Goal: Task Accomplishment & Management: Complete application form

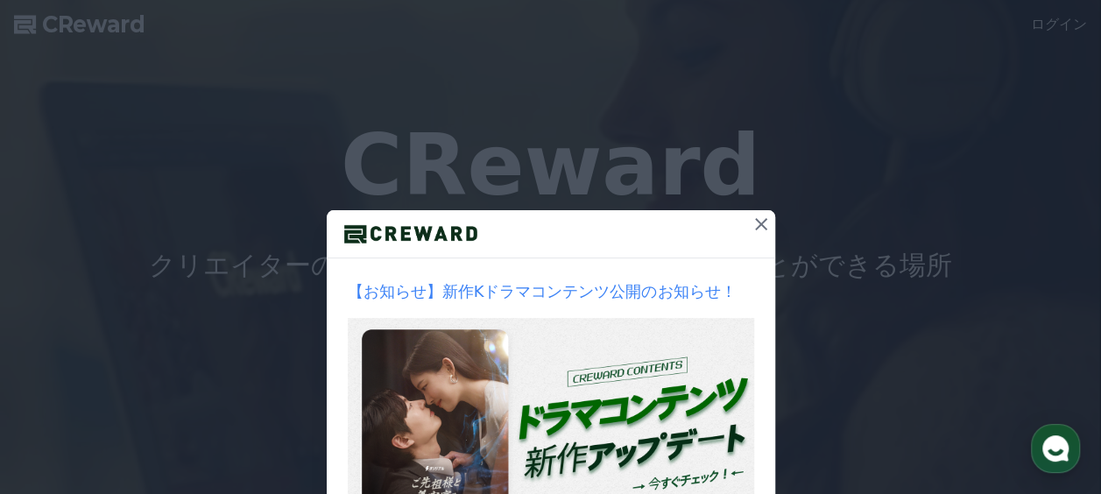
click at [755, 222] on icon at bounding box center [761, 224] width 12 height 12
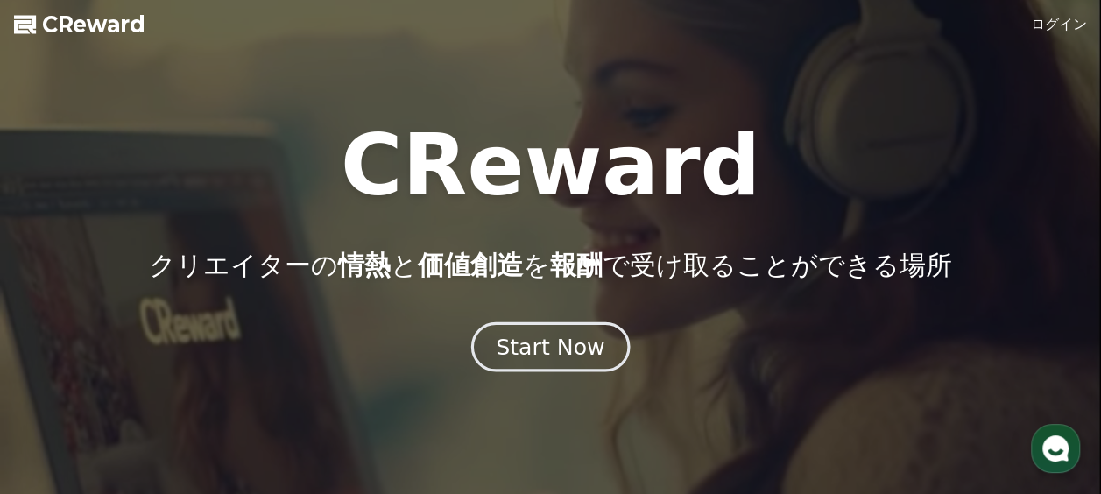
click at [556, 357] on div "Start Now" at bounding box center [550, 347] width 109 height 30
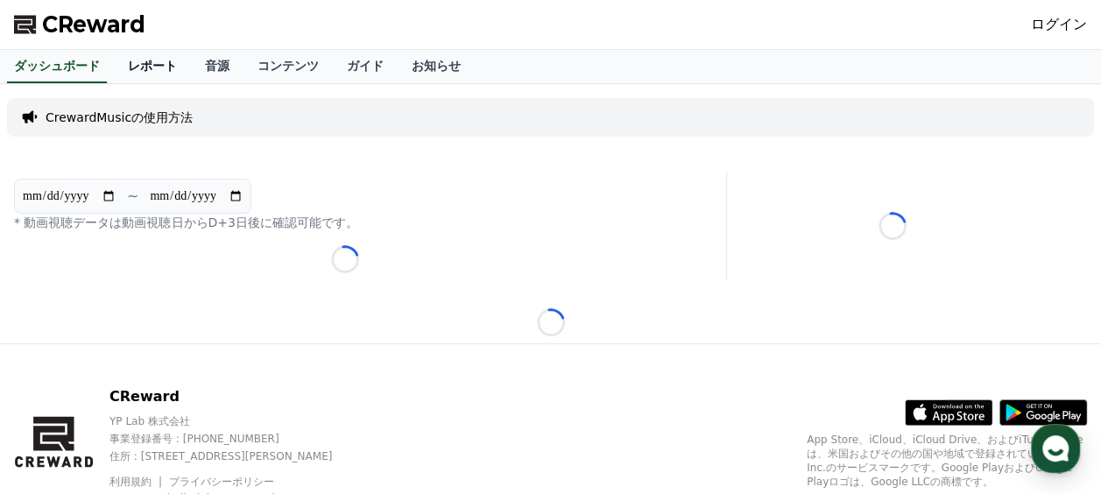
click at [119, 70] on link "レポート" at bounding box center [152, 66] width 77 height 33
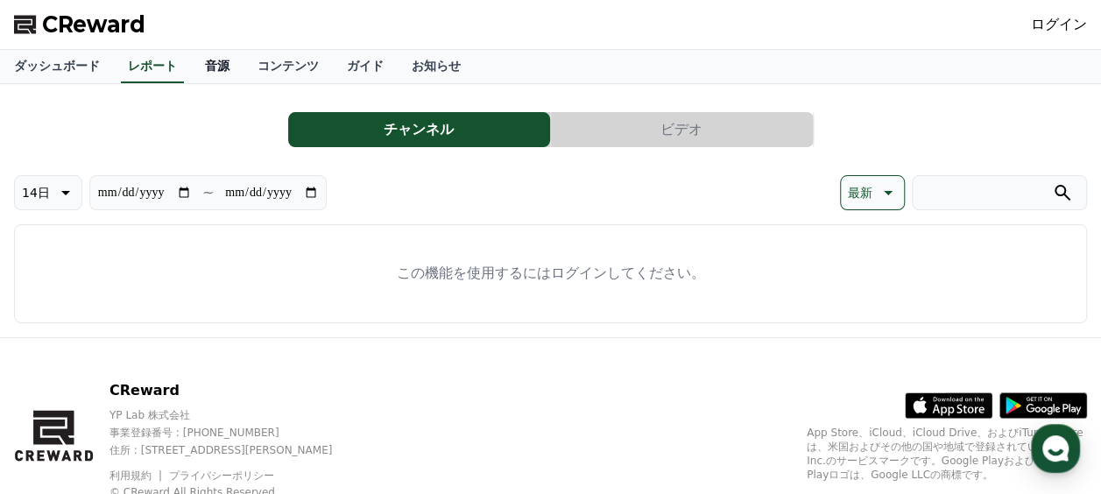
click at [191, 67] on link "音源" at bounding box center [217, 66] width 53 height 33
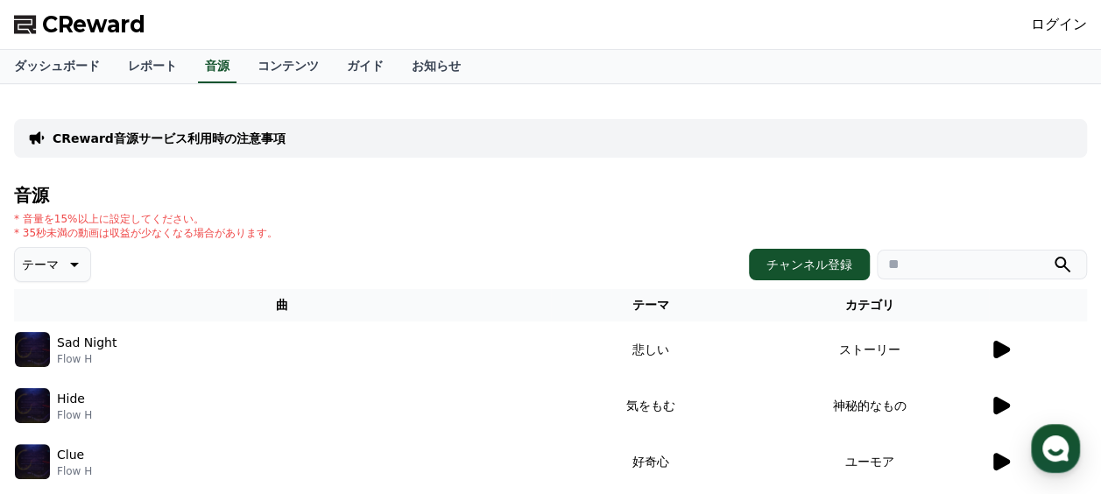
click at [980, 346] on td "ストーリー" at bounding box center [870, 349] width 238 height 56
click at [997, 352] on icon at bounding box center [1001, 350] width 17 height 18
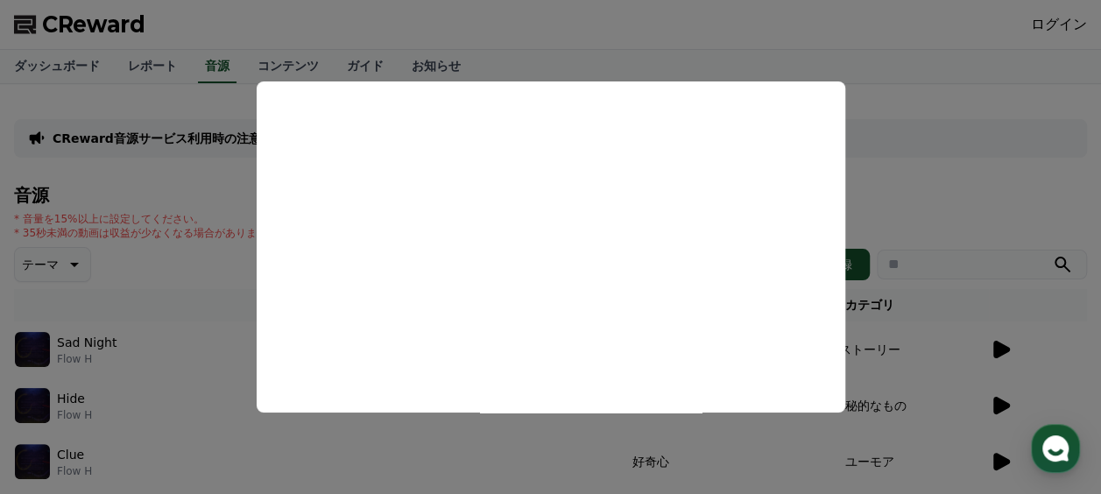
click at [512, 37] on button "close modal" at bounding box center [550, 247] width 1101 height 494
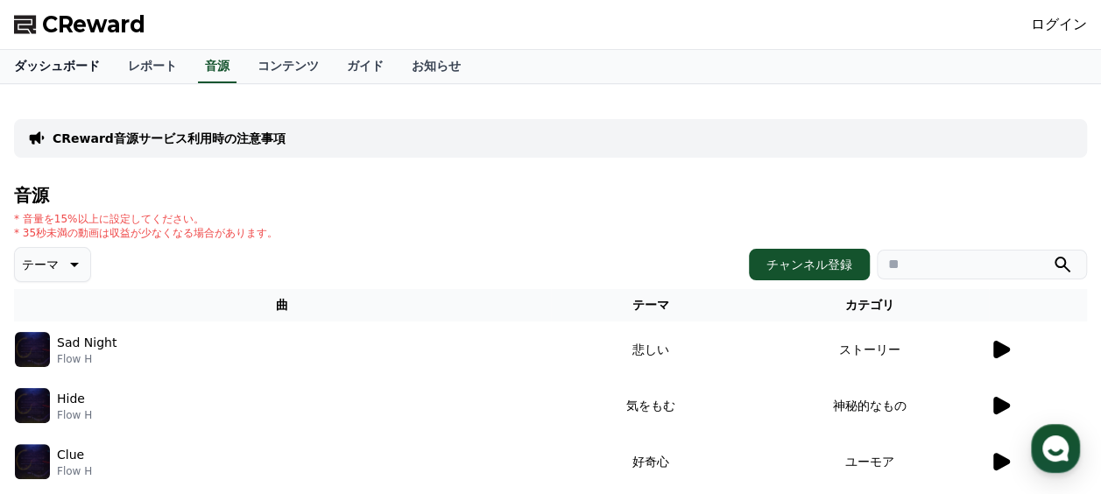
click at [63, 69] on link "ダッシュボード" at bounding box center [57, 66] width 114 height 33
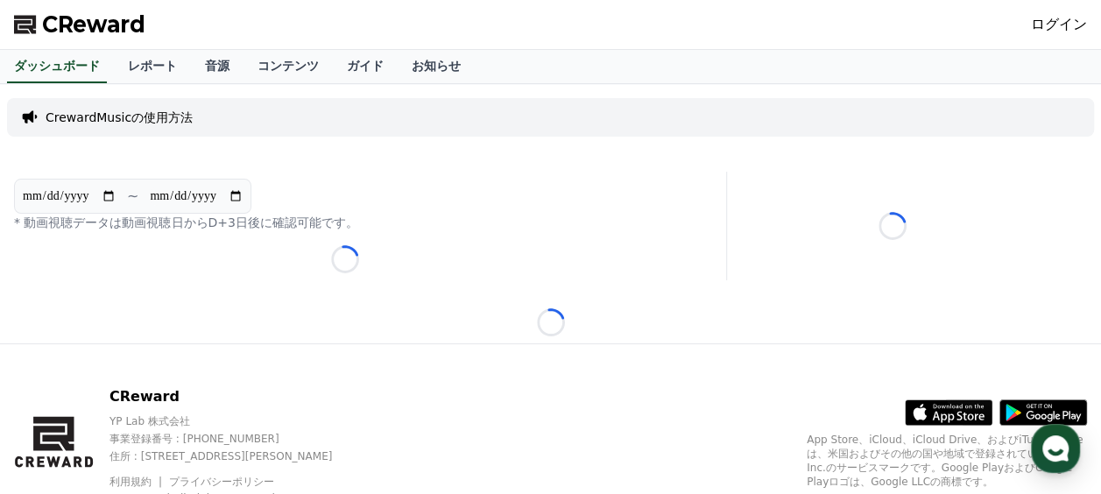
click at [117, 114] on p "CrewardMusicの使用方法" at bounding box center [119, 118] width 147 height 18
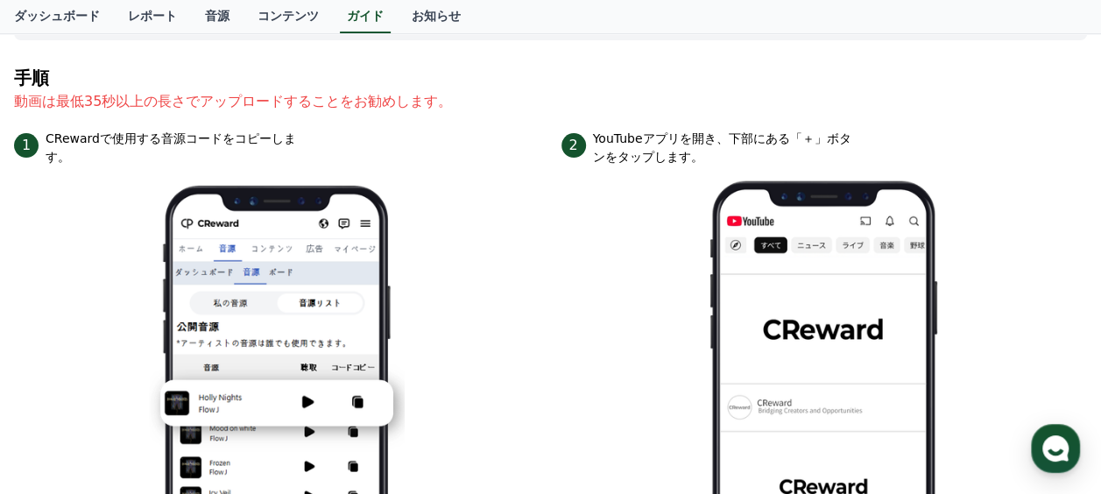
scroll to position [175, 0]
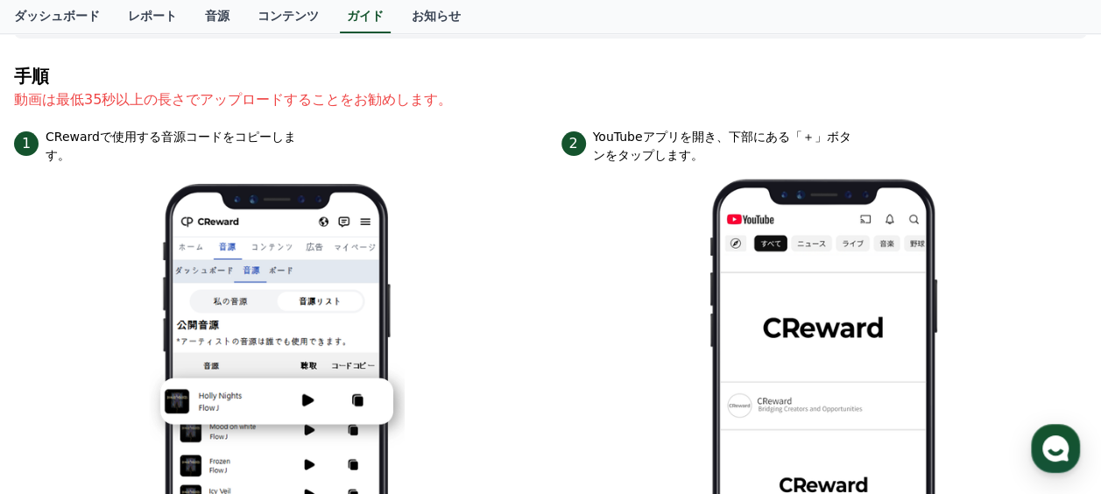
drag, startPoint x: 82, startPoint y: 116, endPoint x: 537, endPoint y: 82, distance: 455.8
click at [537, 82] on section "手順 動画は最低35秒以上の長さでアップロードすることをお勧めします。" at bounding box center [550, 97] width 1073 height 61
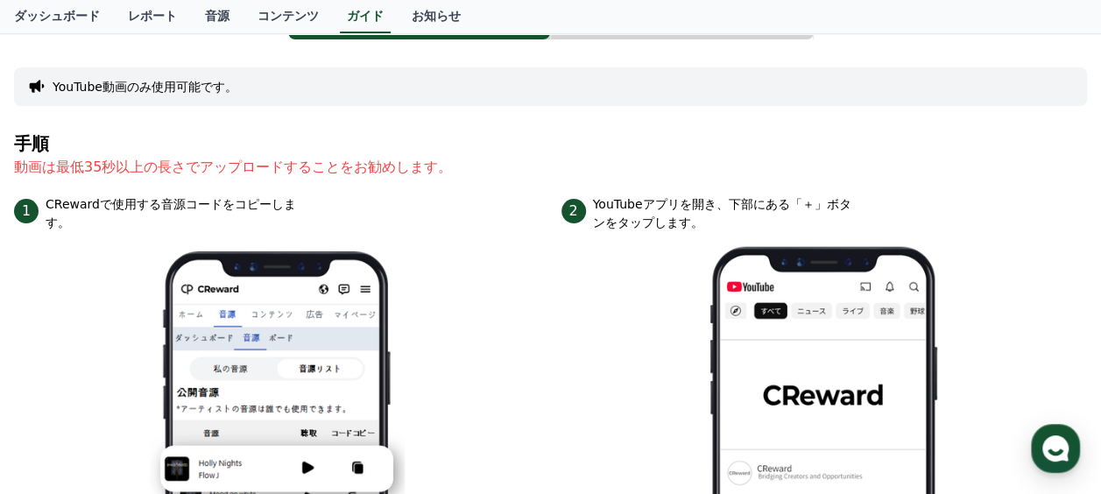
scroll to position [0, 0]
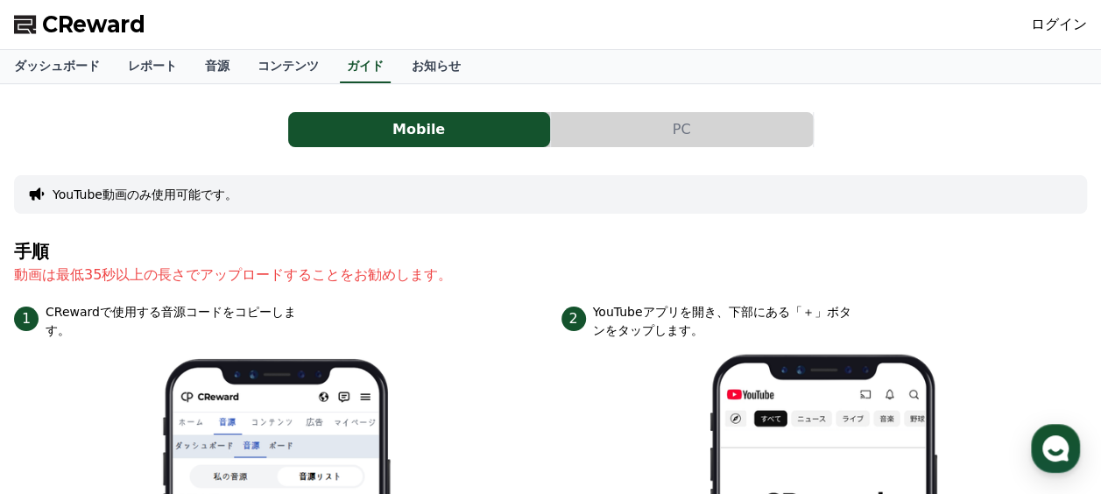
drag, startPoint x: 154, startPoint y: 25, endPoint x: 48, endPoint y: 25, distance: 106.0
click at [48, 25] on div "CReward ログイン" at bounding box center [550, 24] width 1101 height 49
drag, startPoint x: 48, startPoint y: 25, endPoint x: 375, endPoint y: 70, distance: 329.9
click at [398, 70] on link "お知らせ" at bounding box center [436, 66] width 77 height 33
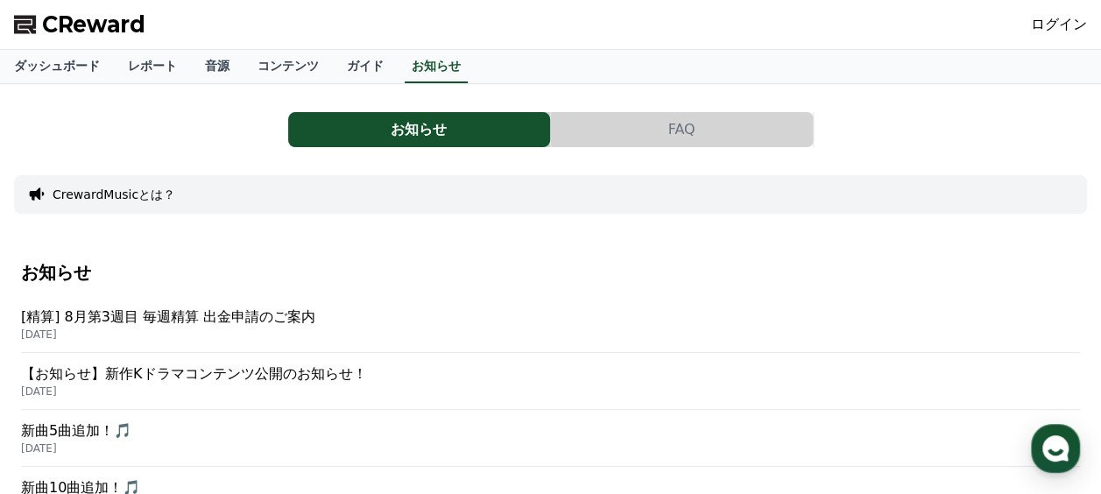
click at [138, 198] on button "CrewardMusicとは？" at bounding box center [114, 195] width 123 height 18
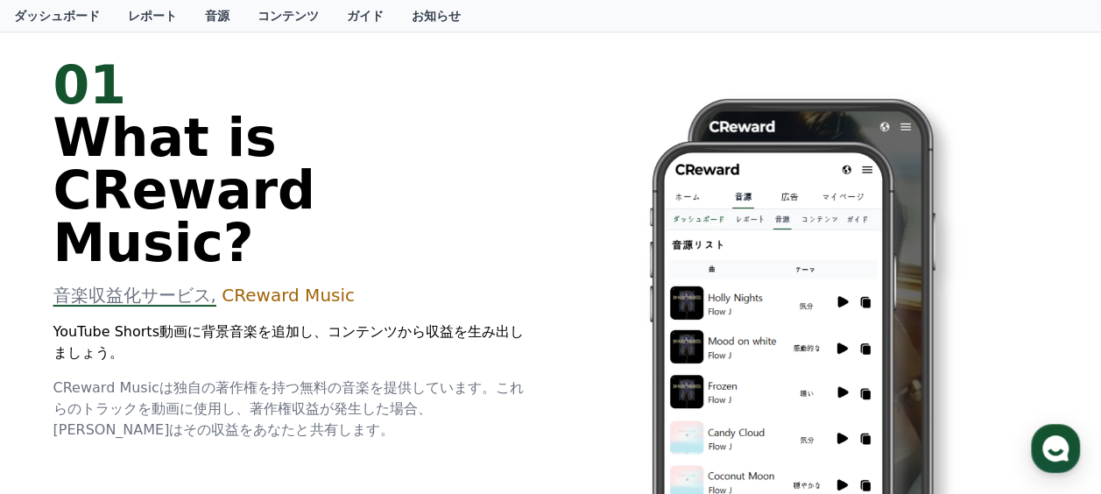
scroll to position [88, 0]
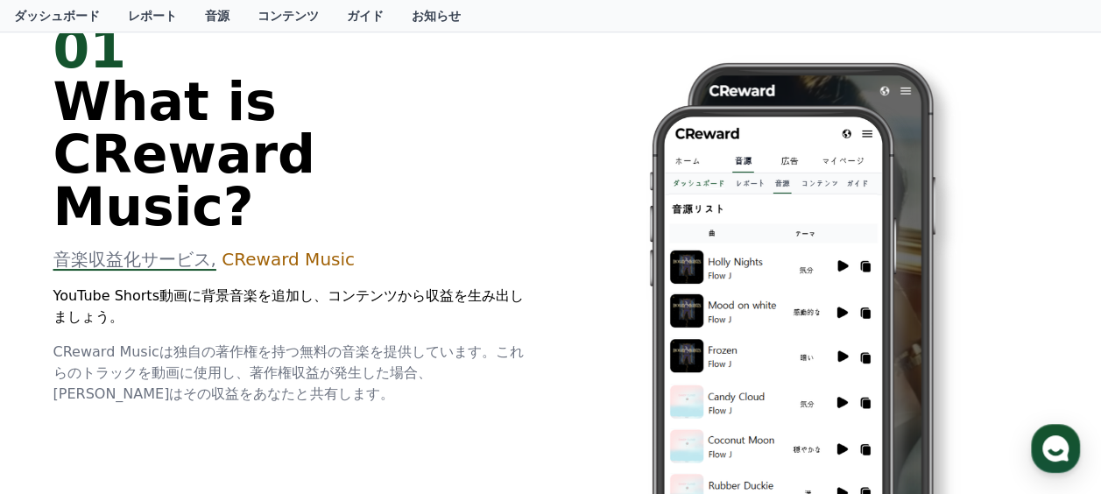
drag, startPoint x: 53, startPoint y: 277, endPoint x: 150, endPoint y: 280, distance: 97.3
click at [150, 343] on span "CReward Musicは独自の著作権を持つ無料の音楽を提供しています。これらのトラックを動画に使用し、著作権収益が発生した場合、[PERSON_NAME]…" at bounding box center [288, 372] width 470 height 59
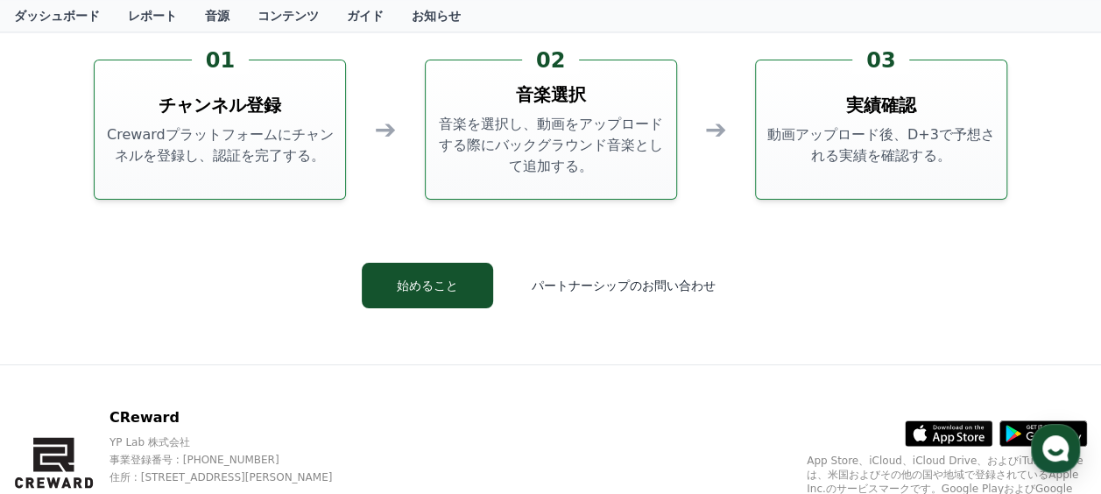
scroll to position [4158, 0]
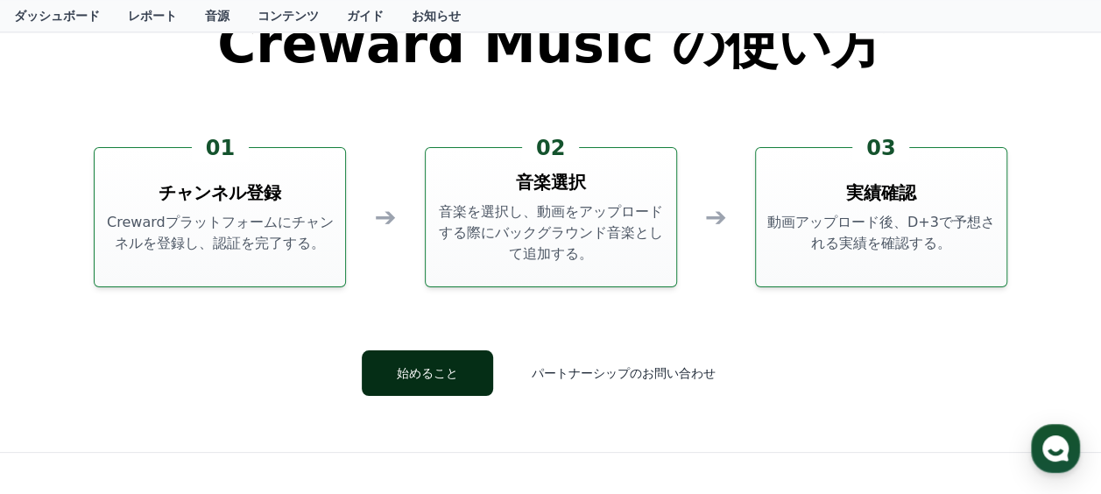
click at [484, 376] on button "始めること" at bounding box center [427, 373] width 131 height 46
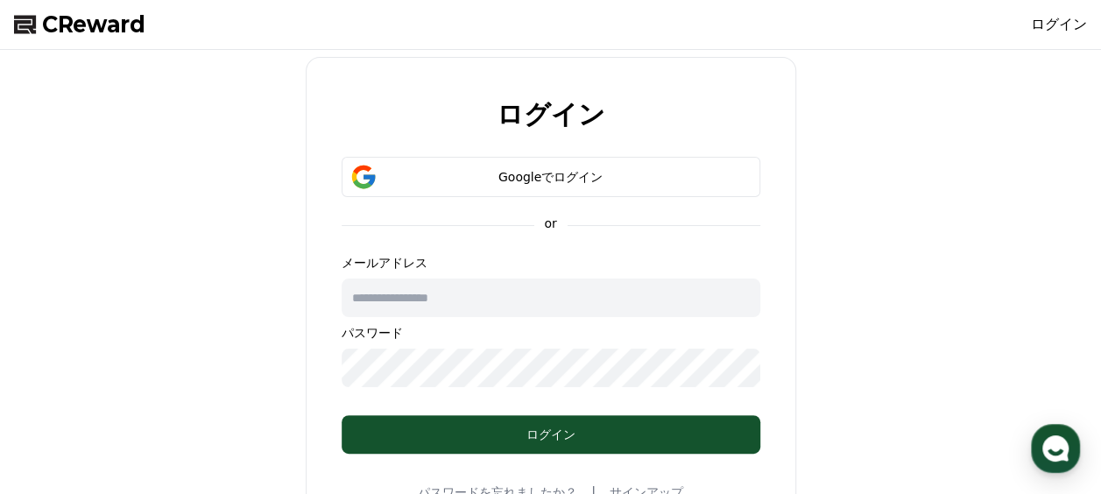
click at [471, 280] on input "text" at bounding box center [551, 298] width 419 height 39
type input "**********"
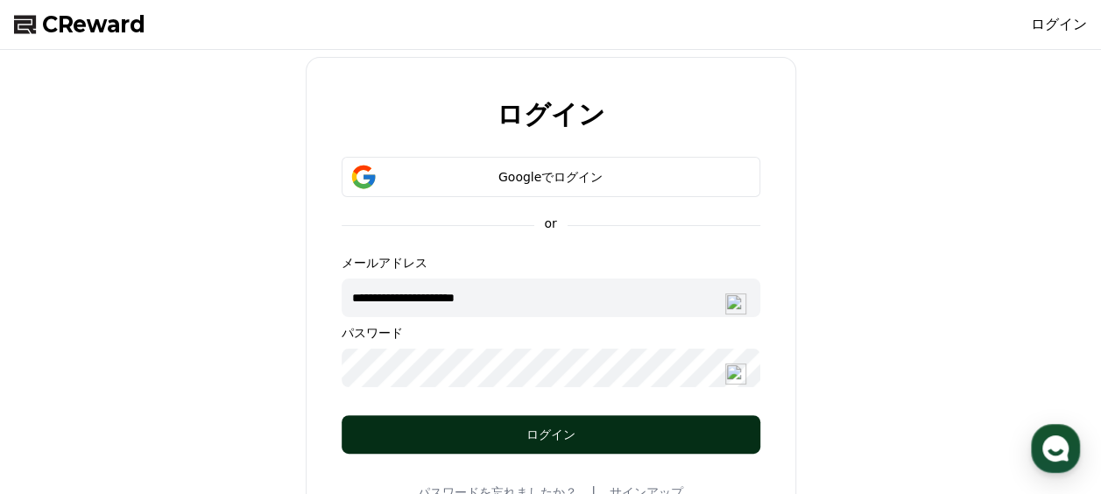
click at [497, 431] on div "ログイン" at bounding box center [551, 435] width 349 height 18
click at [531, 428] on div "ログイン" at bounding box center [551, 435] width 349 height 18
click at [507, 428] on div "ログイン" at bounding box center [551, 435] width 349 height 18
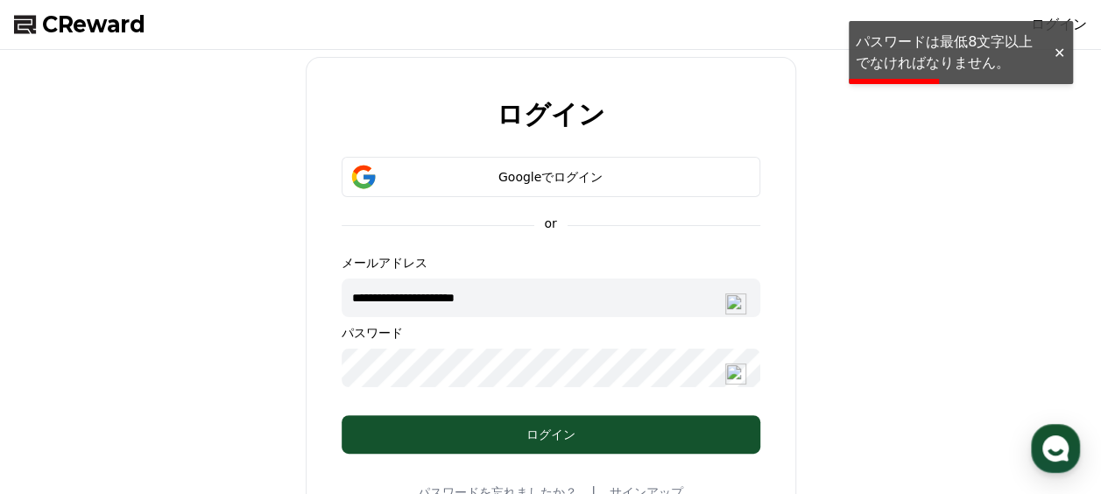
click at [1053, 56] on div at bounding box center [1059, 53] width 28 height 17
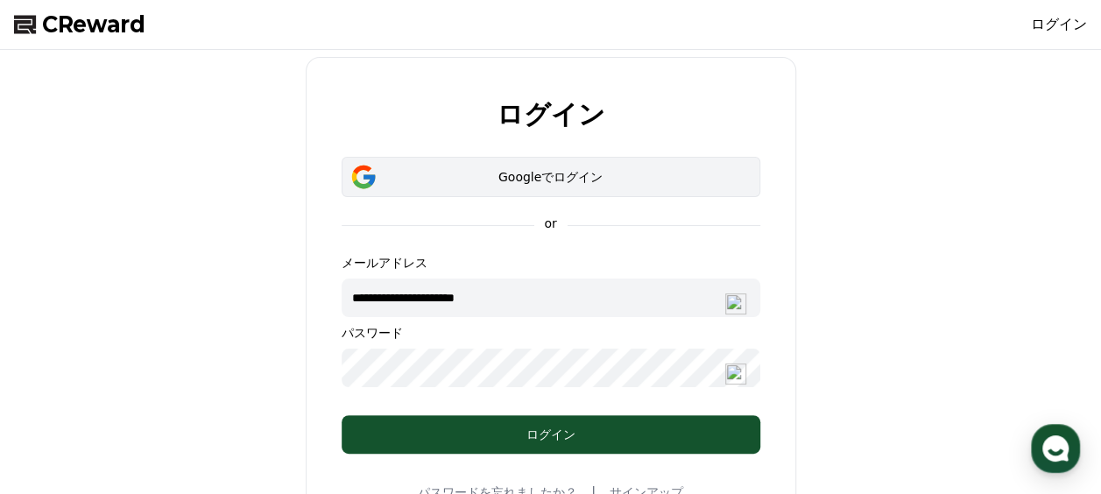
click at [540, 184] on div "Googleでログイン" at bounding box center [551, 177] width 368 height 18
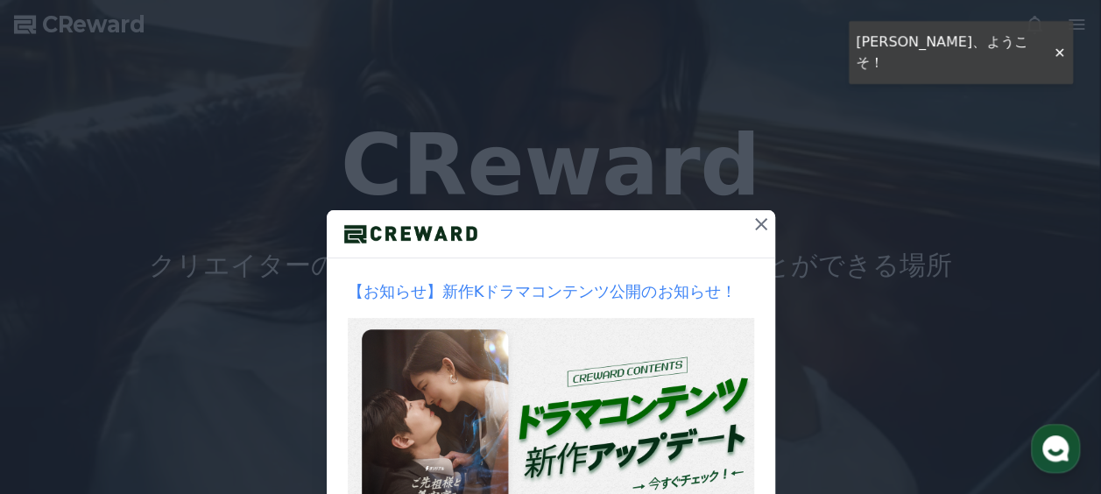
click at [755, 226] on icon at bounding box center [761, 224] width 12 height 12
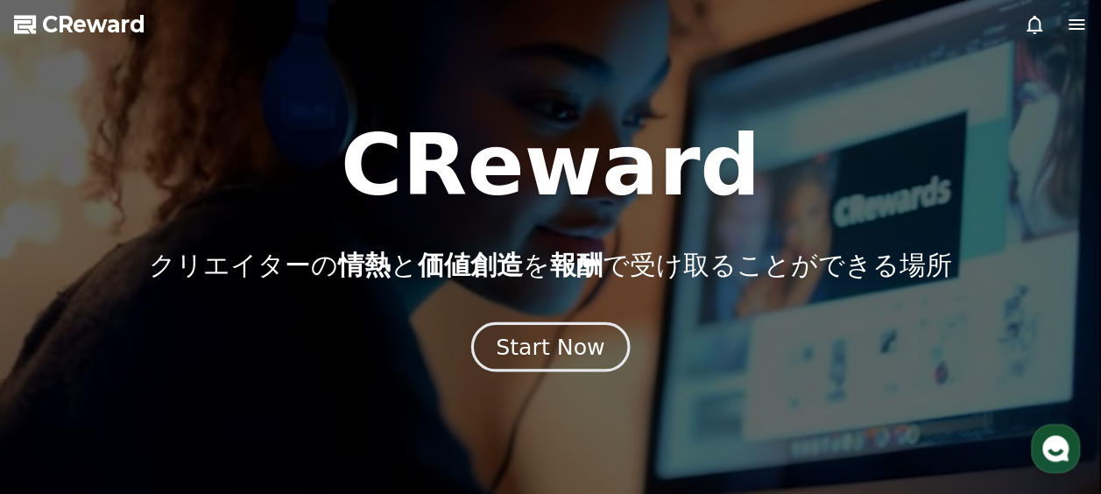
click at [603, 349] on button "Start Now" at bounding box center [550, 347] width 159 height 50
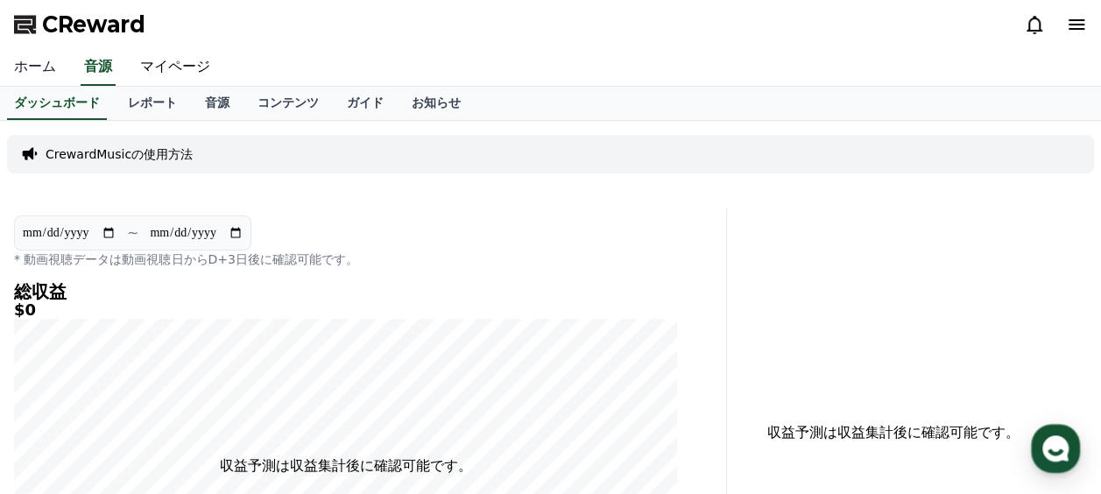
click at [39, 66] on link "ホーム" at bounding box center [35, 67] width 70 height 37
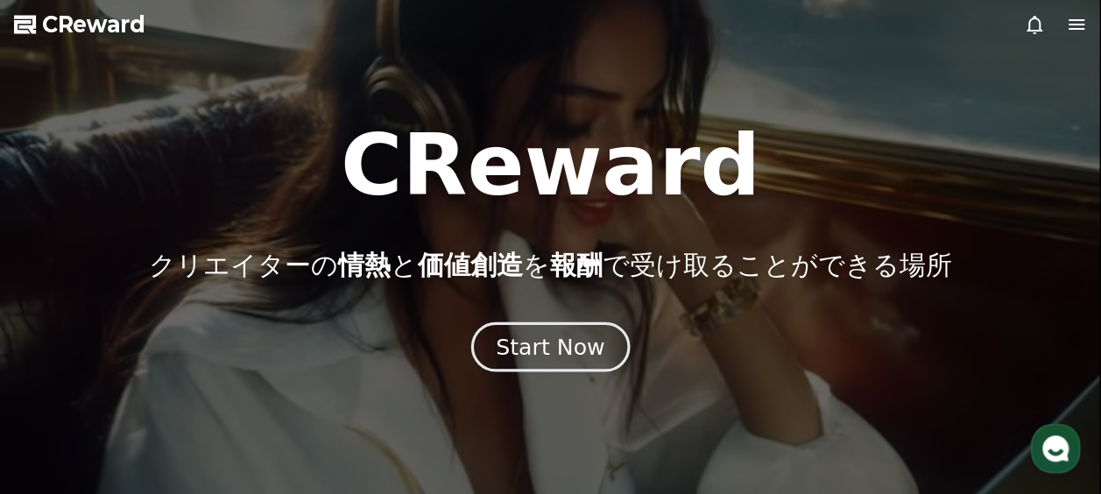
click at [548, 351] on div "Start Now" at bounding box center [550, 347] width 109 height 30
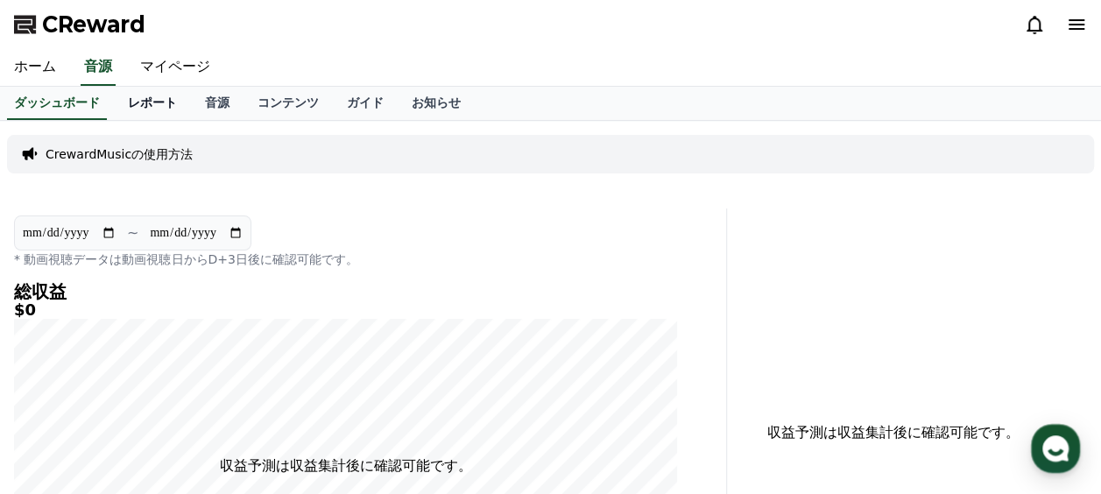
click at [116, 108] on link "レポート" at bounding box center [152, 103] width 77 height 33
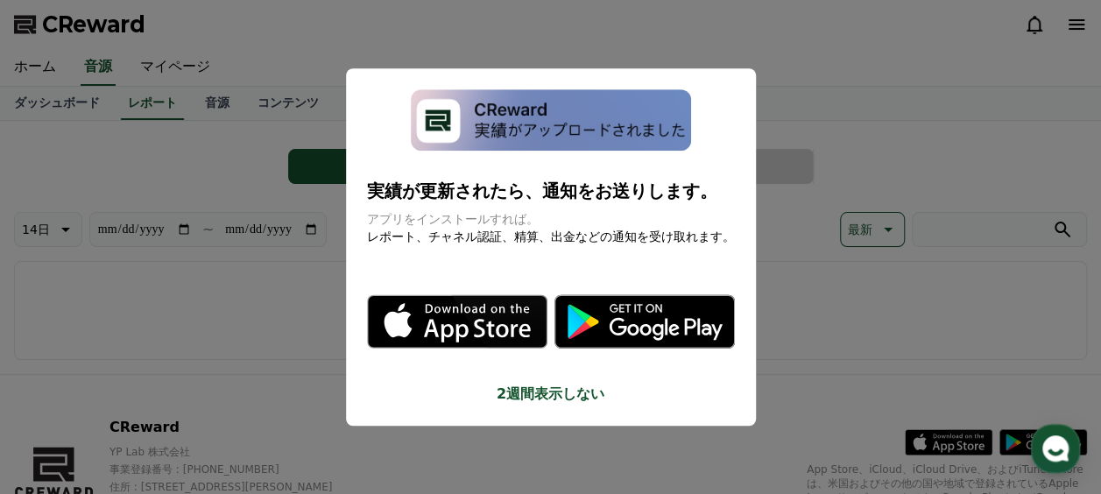
click at [596, 392] on button "2週間表示しない" at bounding box center [551, 394] width 368 height 21
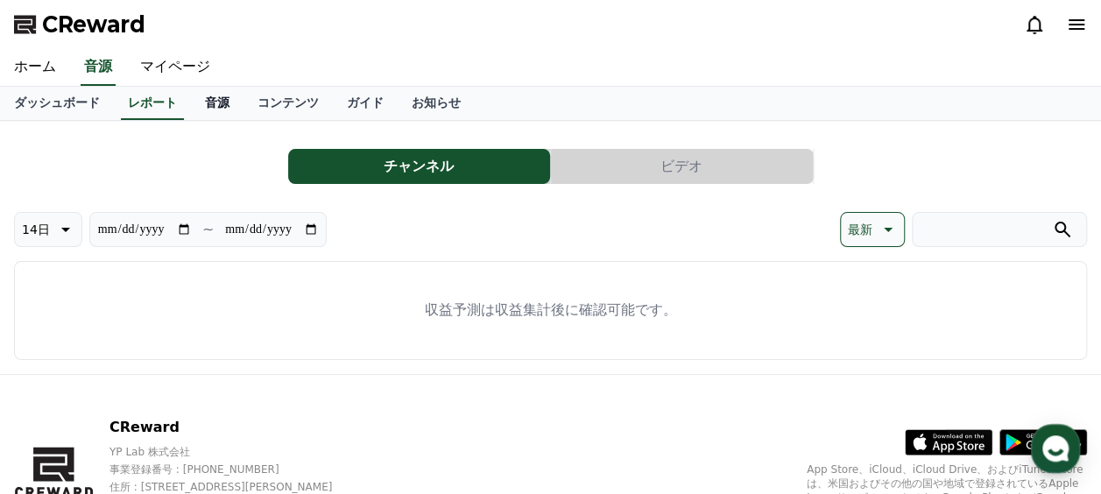
click at [191, 110] on link "音源" at bounding box center [217, 103] width 53 height 33
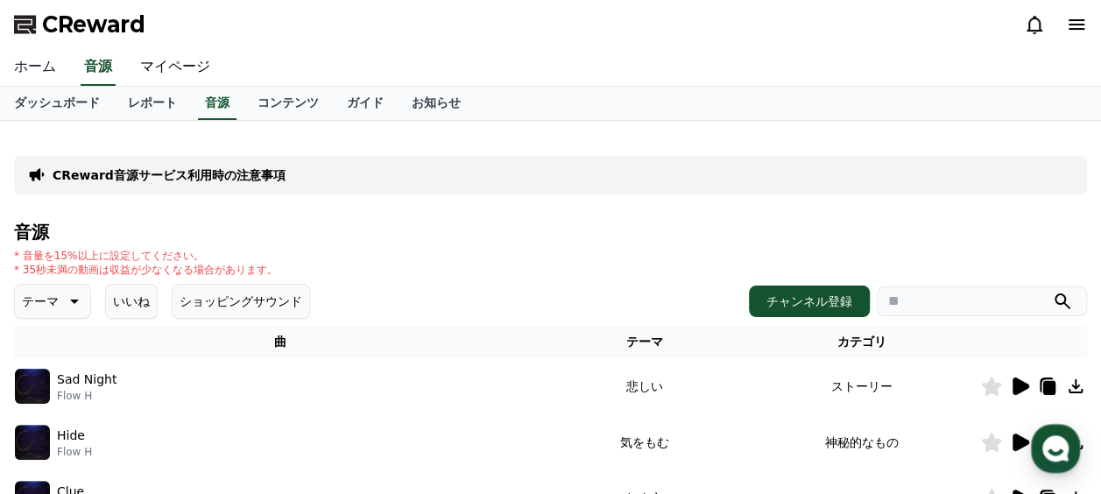
click at [33, 64] on link "ホーム" at bounding box center [35, 67] width 70 height 37
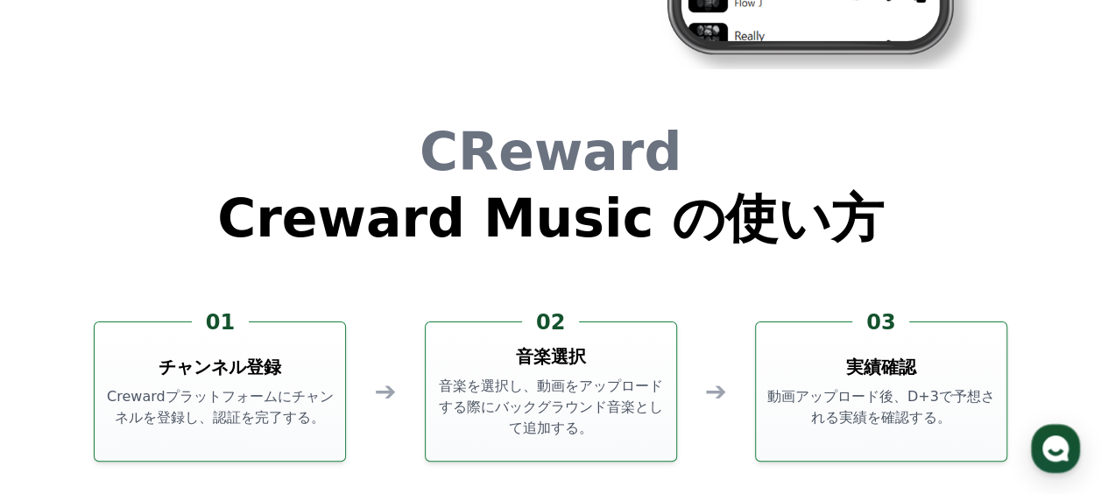
scroll to position [4658, 0]
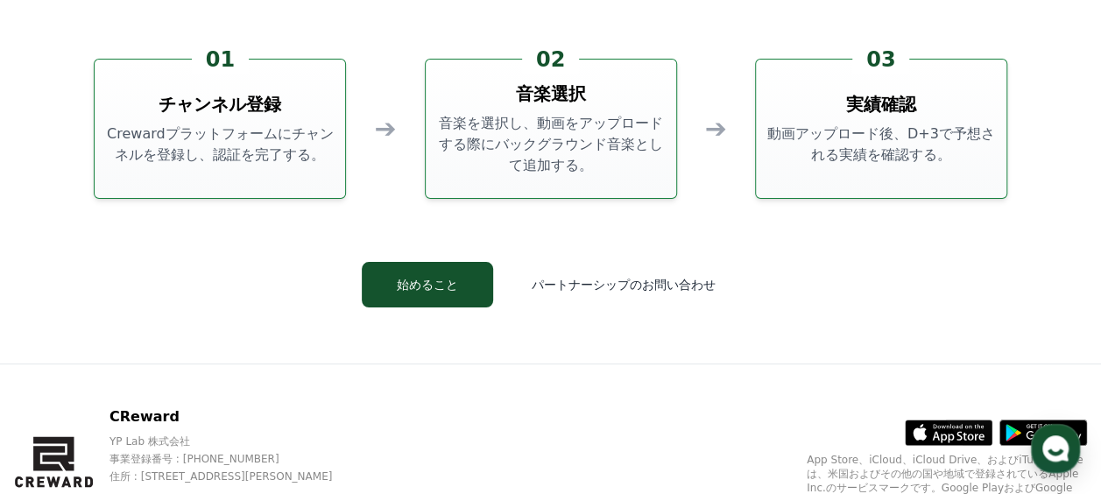
drag, startPoint x: 575, startPoint y: 144, endPoint x: 576, endPoint y: 164, distance: 20.2
click at [576, 164] on p "音楽を選択し、動画をアップロードする際にバックグラウンド音楽として追加する。" at bounding box center [551, 144] width 236 height 63
drag, startPoint x: 576, startPoint y: 164, endPoint x: 613, endPoint y: 210, distance: 59.2
click at [613, 210] on div "CReward Creward Music の使い方 01 チャンネル登録 Crewardプラットフォームにチャンネルを登録し、認証を完了する。 ➔ 02 音…" at bounding box center [550, 98] width 1051 height 529
drag, startPoint x: 643, startPoint y: 157, endPoint x: 438, endPoint y: 138, distance: 205.8
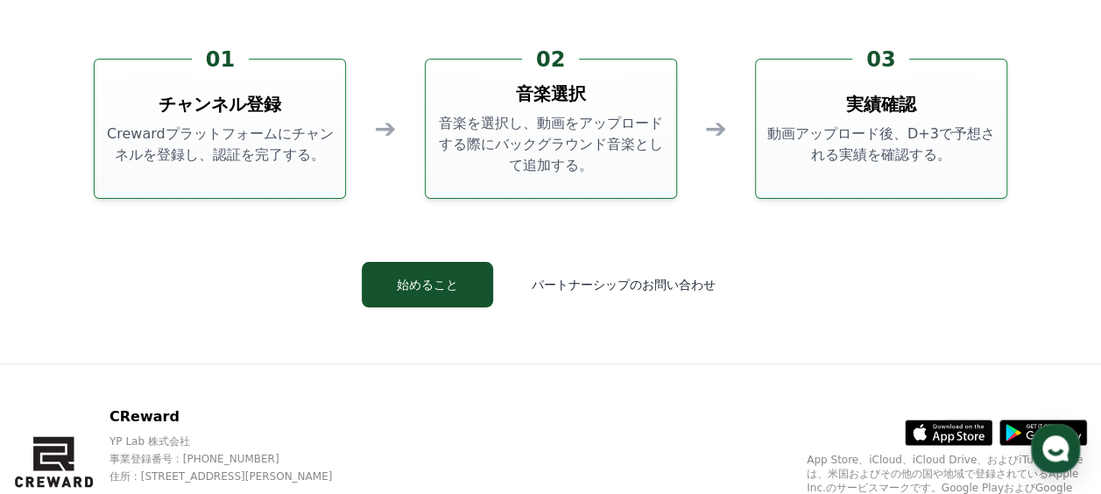
click at [438, 138] on p "音楽を選択し、動画をアップロードする際にバックグラウンド音楽として追加する。" at bounding box center [551, 144] width 236 height 63
drag, startPoint x: 438, startPoint y: 138, endPoint x: 518, endPoint y: 165, distance: 83.9
click at [518, 165] on p "音楽を選択し、動画をアップロードする際にバックグラウンド音楽として追加する。" at bounding box center [551, 144] width 236 height 63
click at [295, 256] on div "CReward Creward Music の使い方 01 チャンネル登録 Crewardプラットフォームにチャンネルを登録し、認証を完了する。 ➔ 02 音…" at bounding box center [550, 98] width 1051 height 529
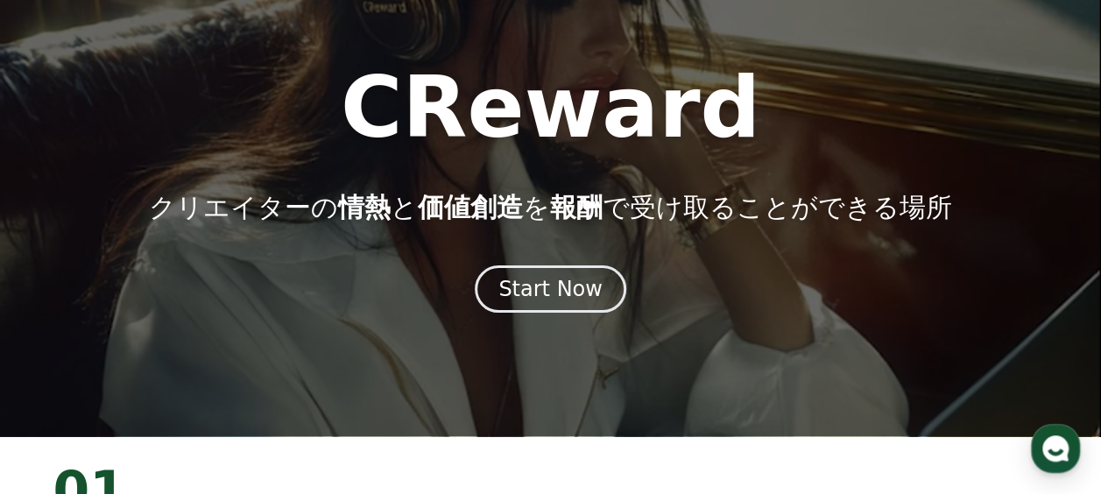
scroll to position [0, 0]
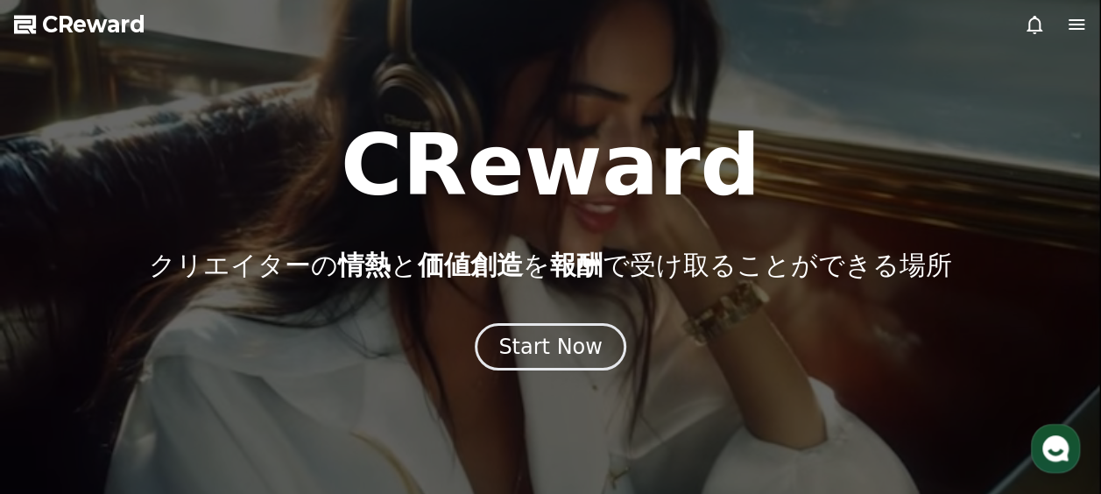
click at [1072, 22] on icon at bounding box center [1076, 24] width 21 height 21
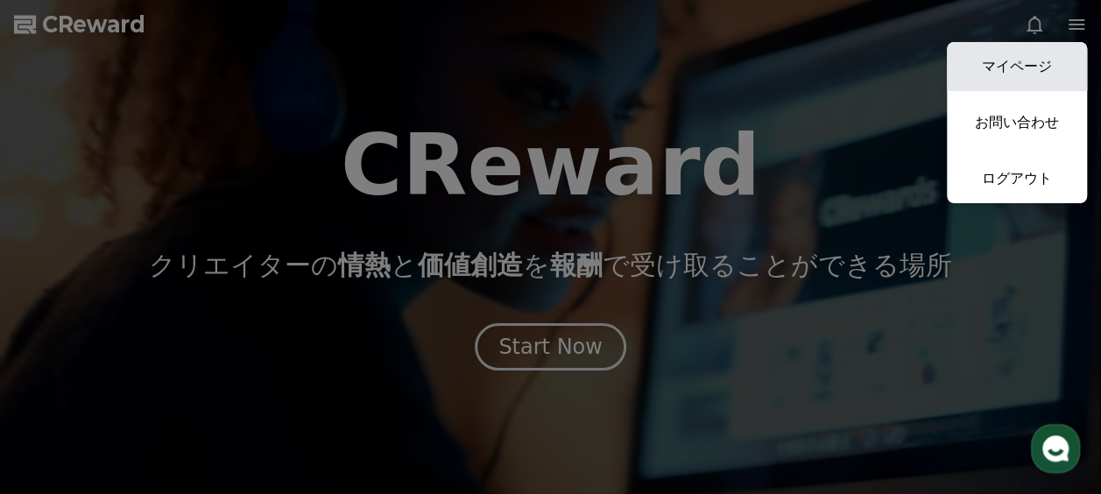
click at [1042, 51] on link "マイページ" at bounding box center [1017, 66] width 140 height 49
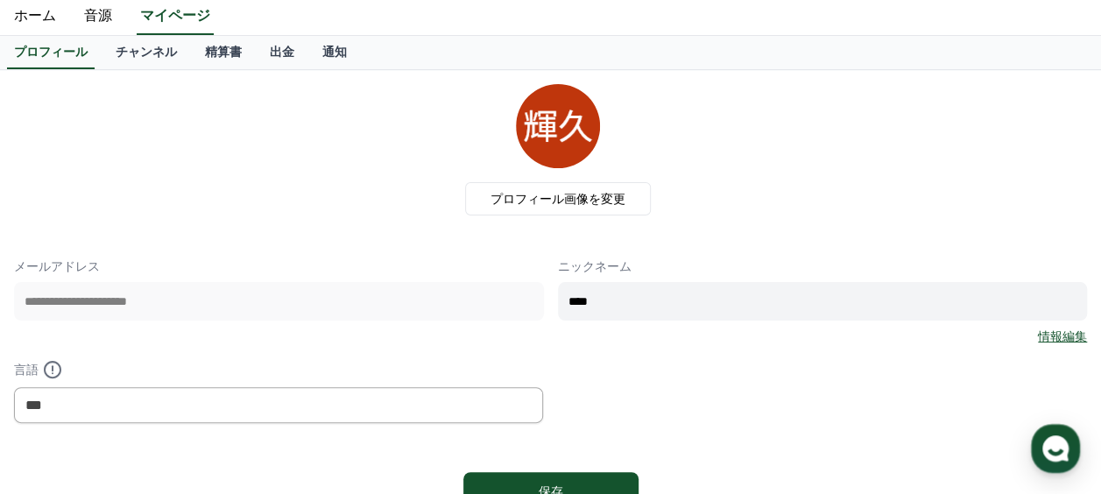
scroll to position [88, 0]
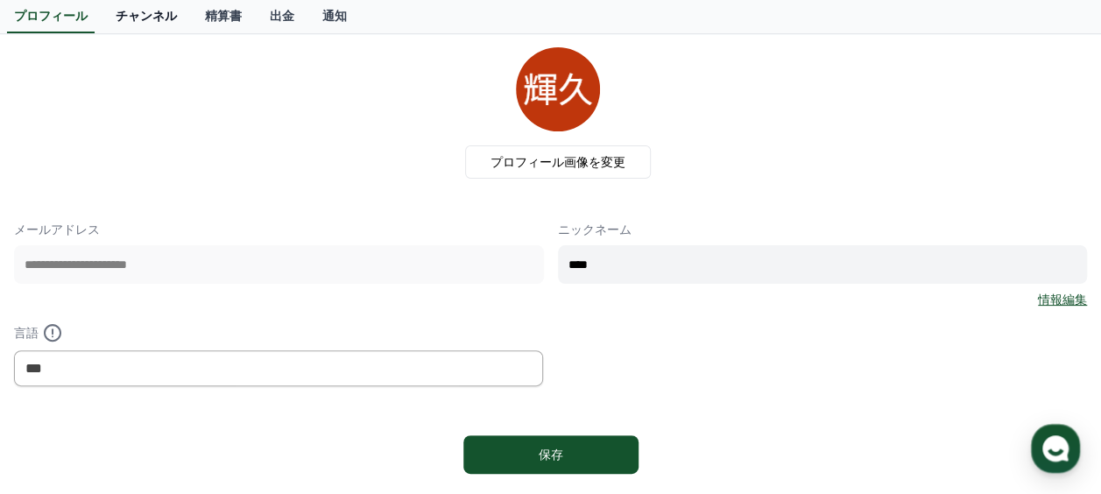
click at [120, 30] on link "チャンネル" at bounding box center [146, 16] width 89 height 33
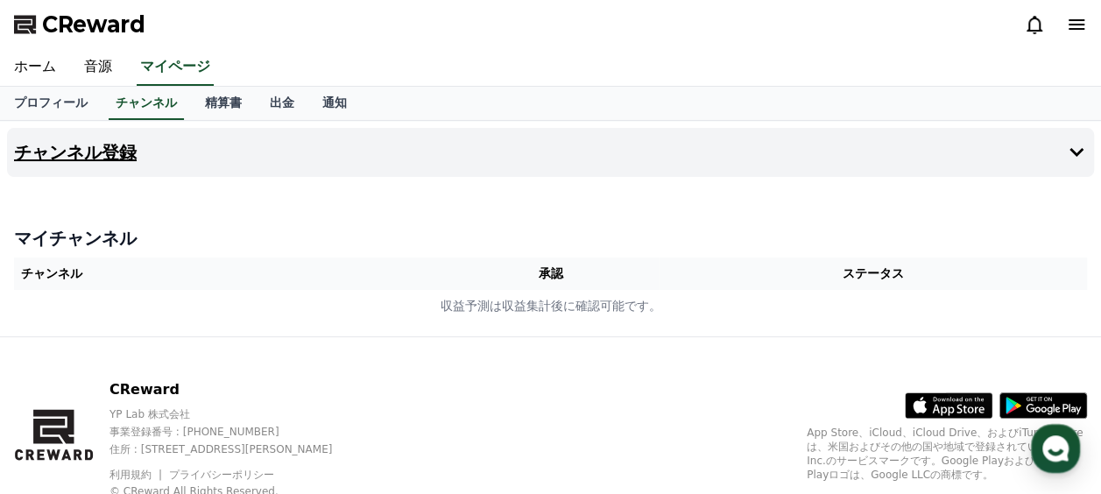
click at [95, 159] on h4 "チャンネル登録" at bounding box center [75, 152] width 123 height 19
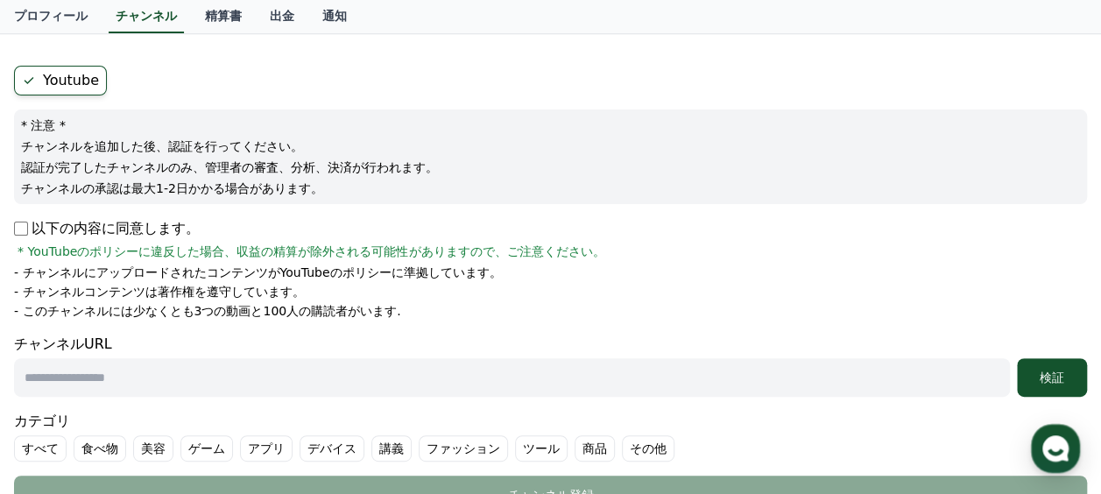
scroll to position [175, 0]
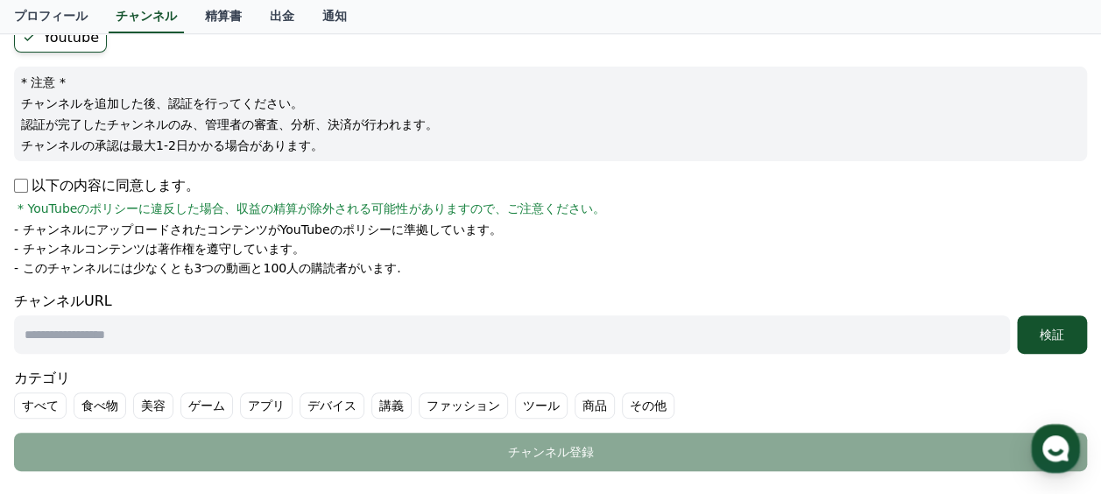
click at [201, 324] on input "text" at bounding box center [512, 334] width 996 height 39
click at [167, 336] on input "text" at bounding box center [512, 334] width 996 height 39
paste input "**********"
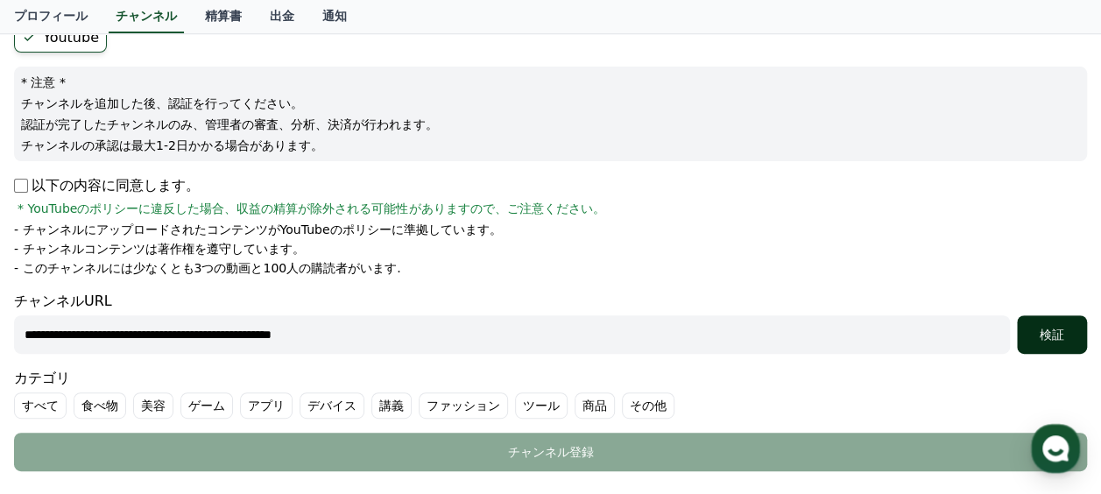
type input "**********"
click at [1062, 336] on div "検証" at bounding box center [1052, 335] width 56 height 18
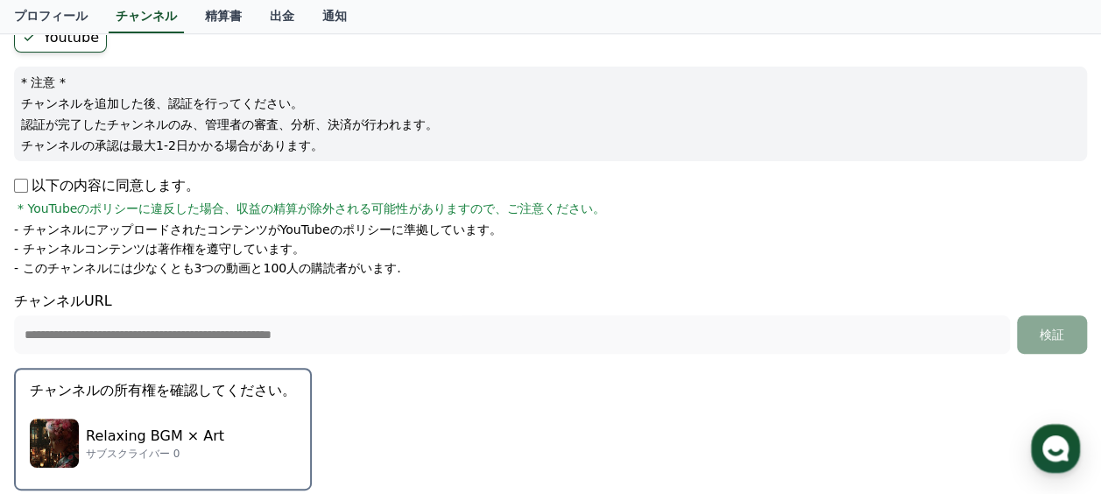
scroll to position [263, 0]
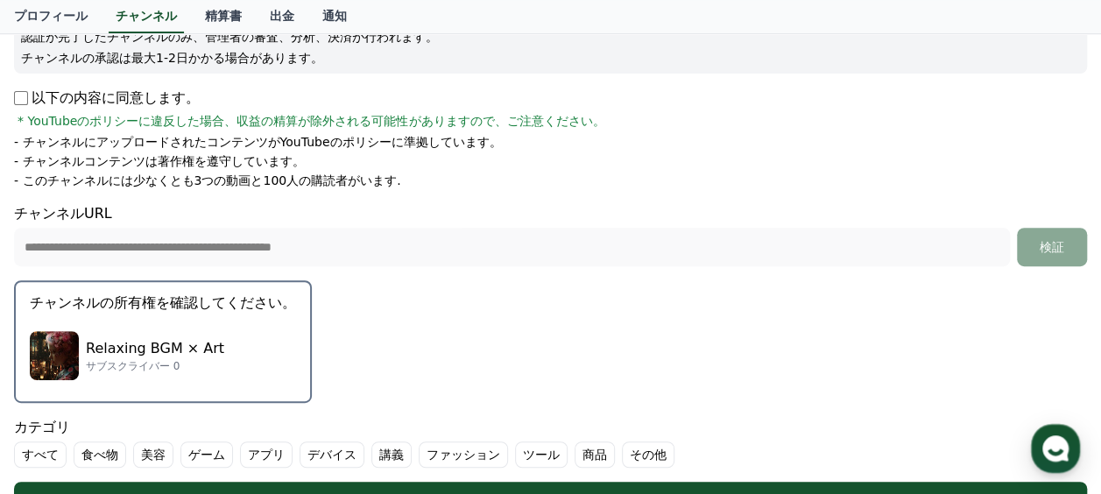
click at [114, 333] on div "Relaxing BGM × Art サブスクライバー 0" at bounding box center [163, 356] width 266 height 70
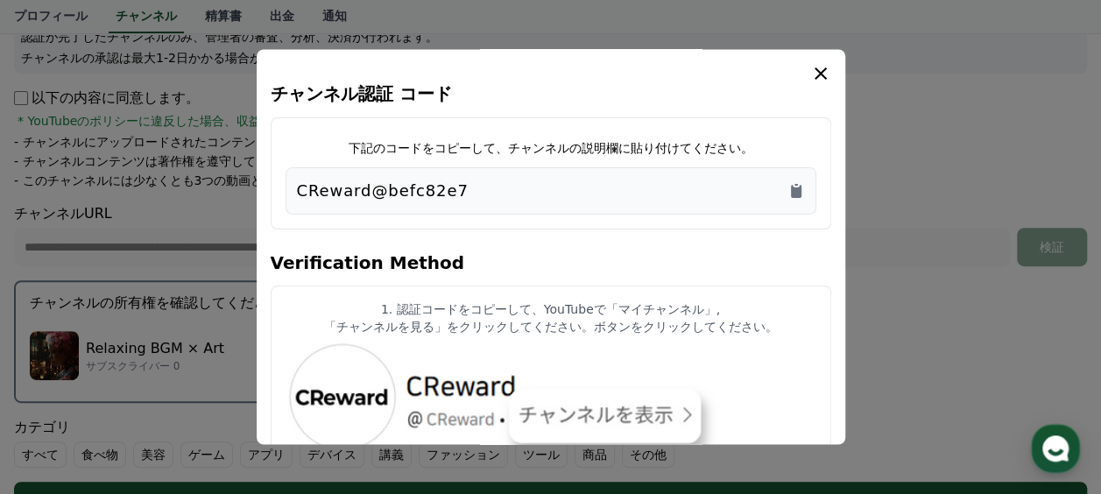
drag, startPoint x: 479, startPoint y: 198, endPoint x: 273, endPoint y: 202, distance: 205.9
click at [273, 202] on div "下記のコードをコピーして、チャンネルの説明欄に貼り付けてください。 CReward@befc82e7" at bounding box center [551, 173] width 561 height 112
copy p "CReward@befc82e7"
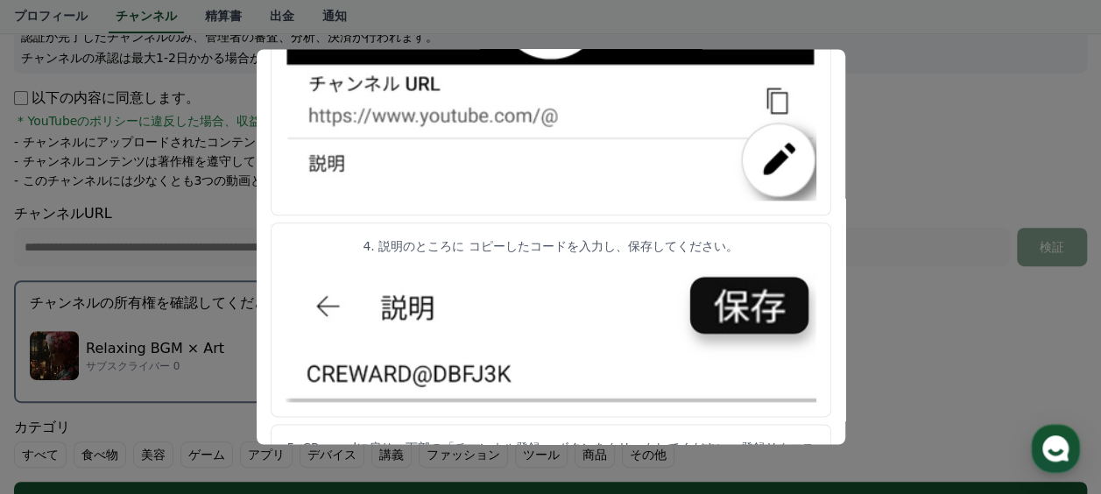
scroll to position [1026, 0]
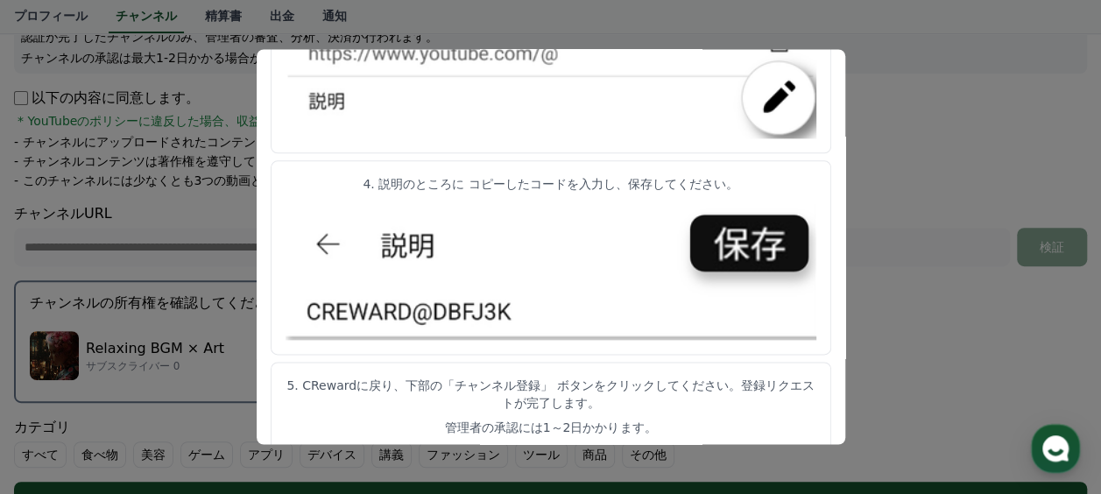
drag, startPoint x: 373, startPoint y: 389, endPoint x: 635, endPoint y: 406, distance: 262.5
click at [635, 406] on article "5. CRewardに戻り、下部の「チャンネル登録」 ボタンをクリックしてください。登録リクエストが完了します。 管理者の承認には1～2日かかります。" at bounding box center [551, 407] width 561 height 89
drag, startPoint x: 635, startPoint y: 406, endPoint x: 677, endPoint y: 415, distance: 42.9
click at [677, 420] on p "管理者の承認には1～2日かかります。" at bounding box center [551, 429] width 531 height 18
click at [907, 99] on button "close modal" at bounding box center [550, 247] width 1101 height 494
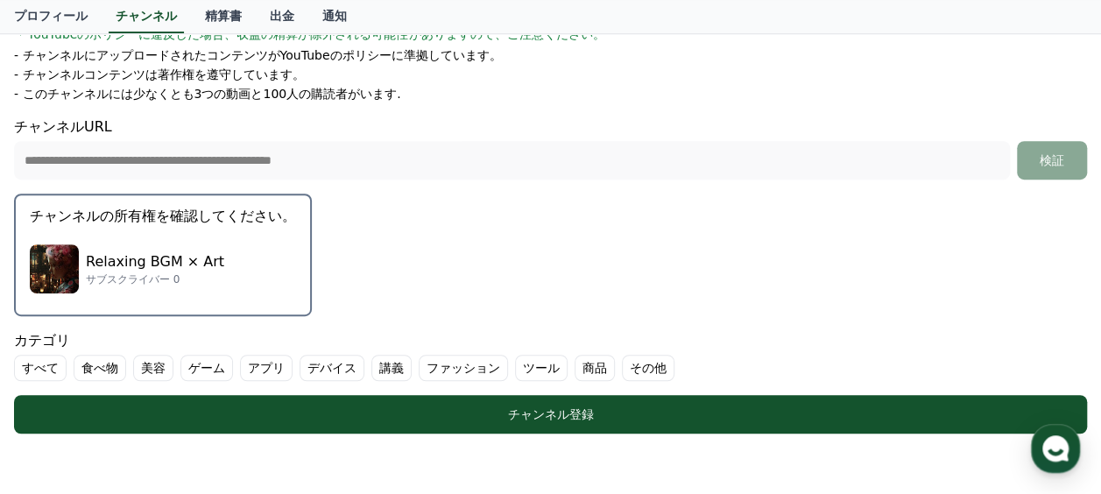
scroll to position [526, 0]
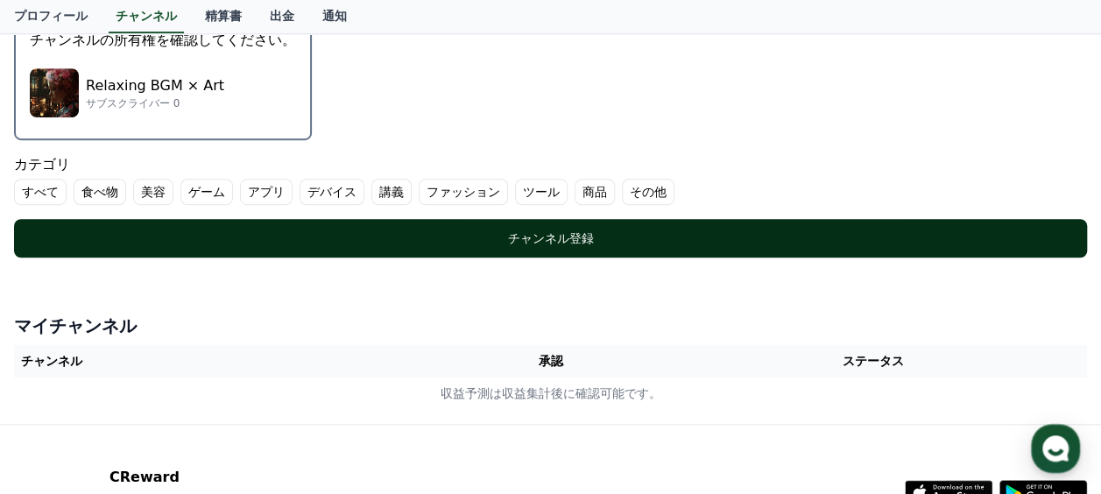
click at [586, 243] on div "チャンネル登録" at bounding box center [550, 238] width 1003 height 18
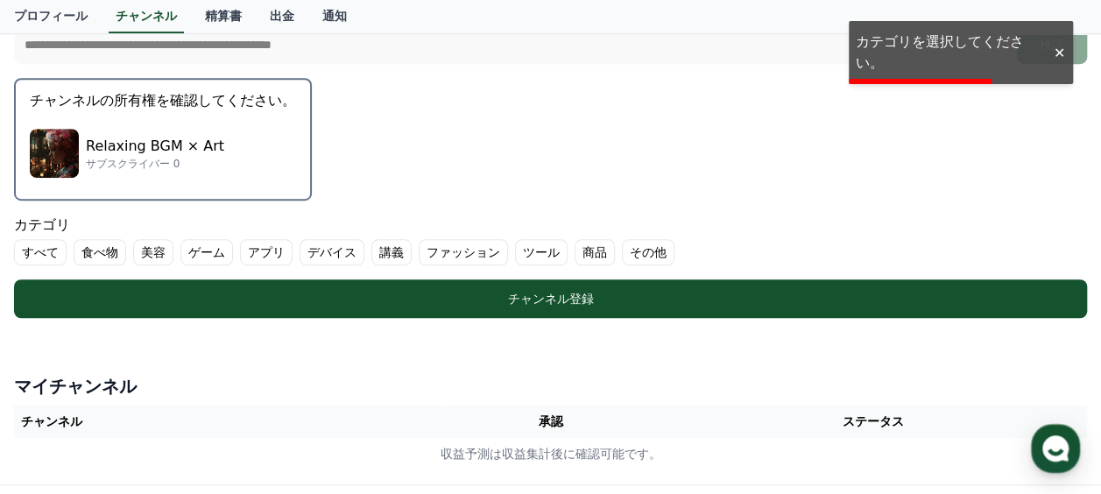
scroll to position [438, 0]
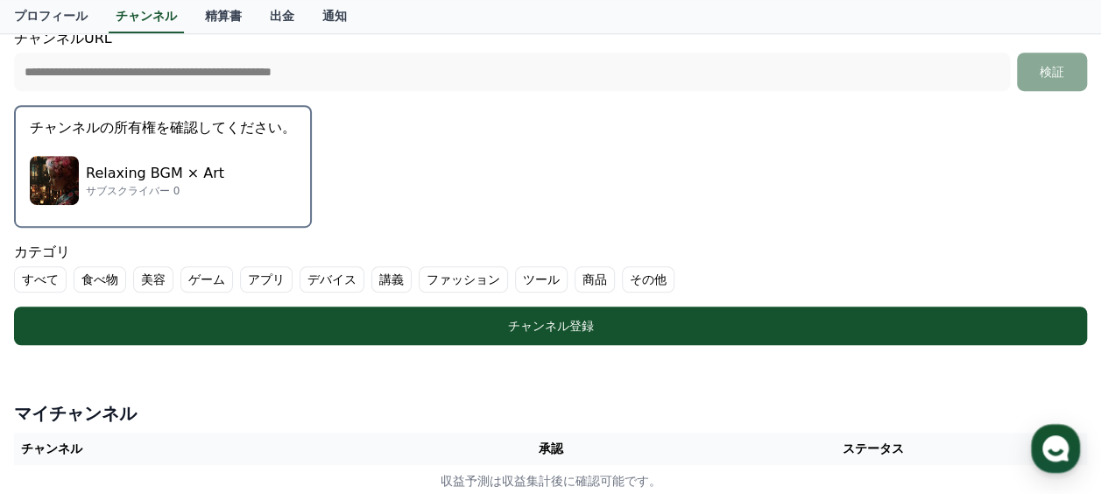
click at [34, 279] on label "すべて" at bounding box center [40, 279] width 53 height 26
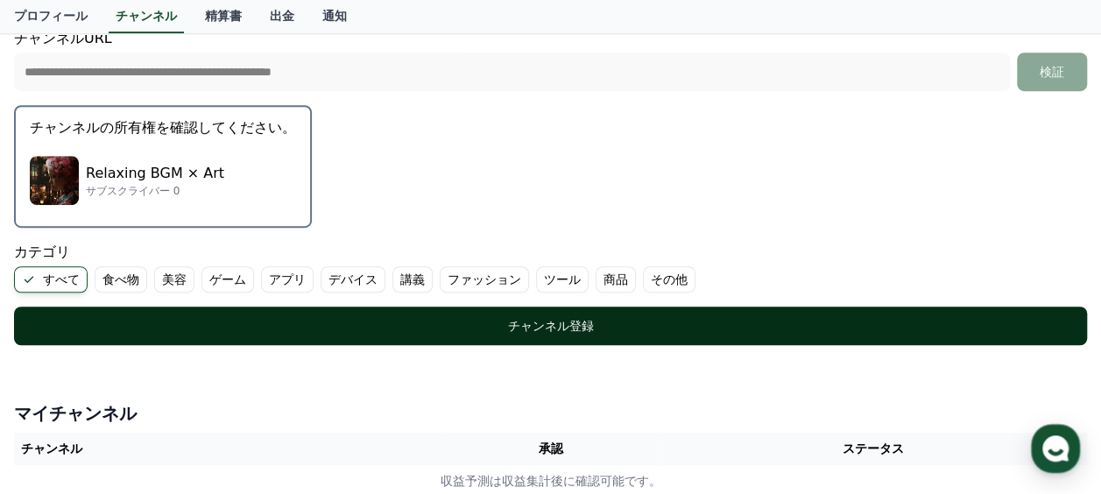
click at [392, 335] on button "チャンネル登録" at bounding box center [550, 326] width 1073 height 39
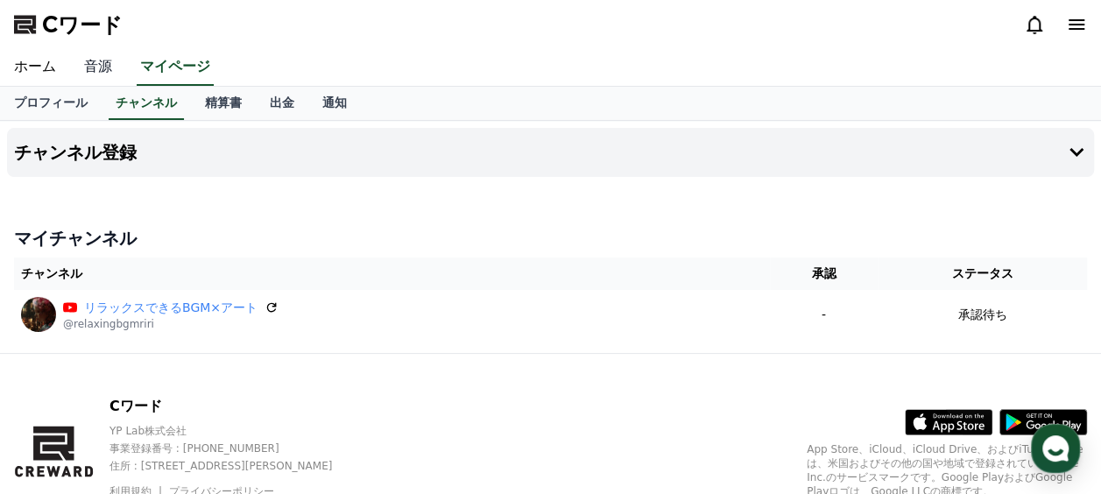
click at [95, 76] on link "音源" at bounding box center [98, 67] width 56 height 37
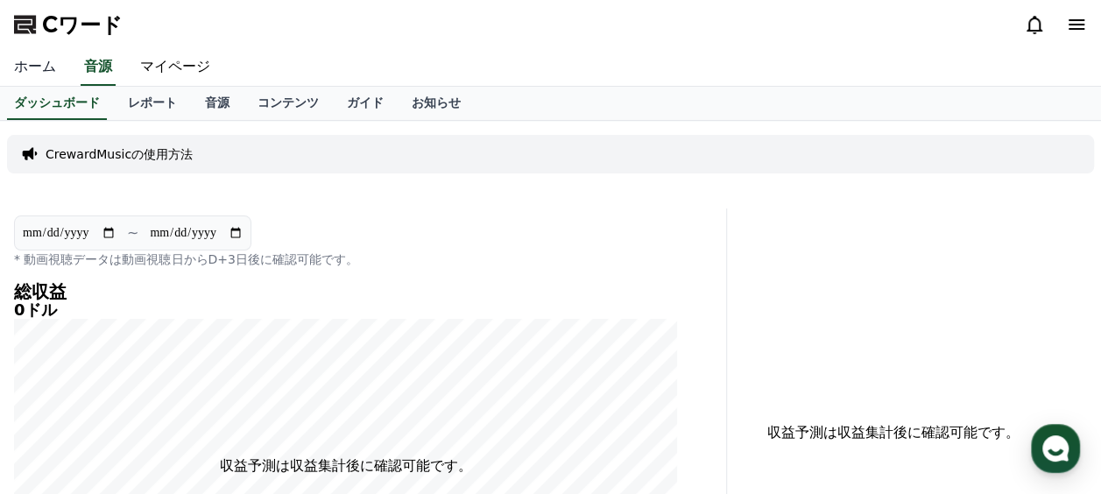
click at [31, 81] on link "ホーム" at bounding box center [35, 67] width 70 height 37
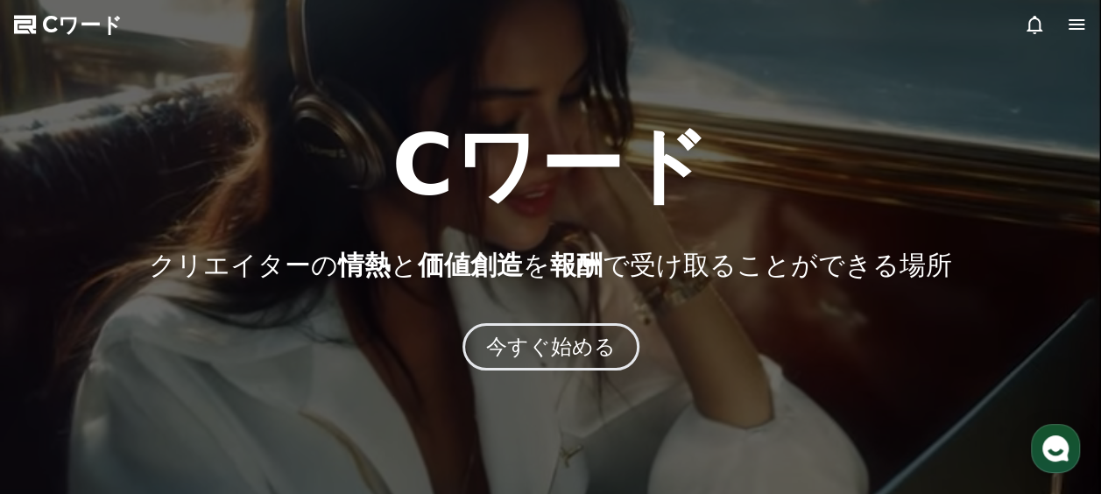
click at [1069, 25] on icon at bounding box center [1077, 24] width 16 height 11
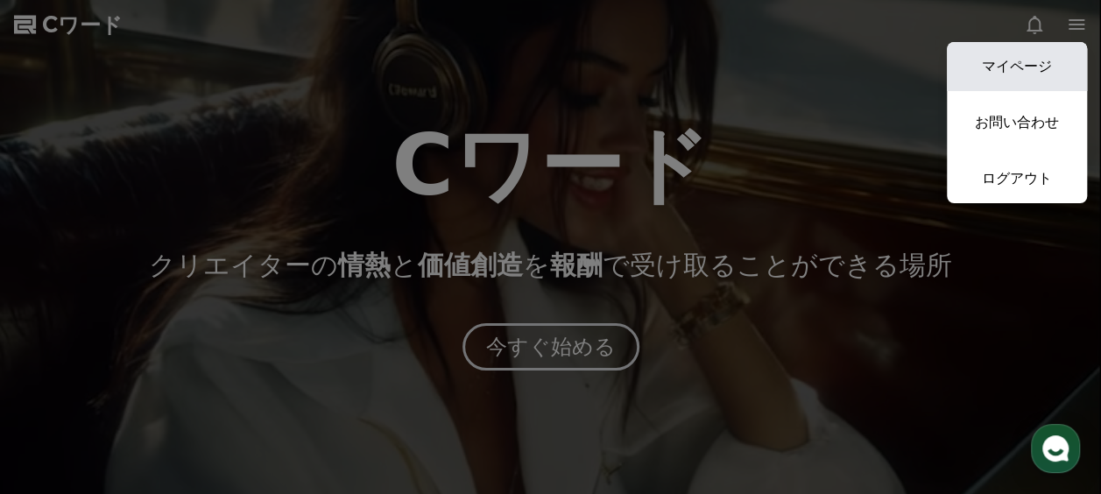
click at [1044, 64] on link "マイページ" at bounding box center [1017, 66] width 140 height 49
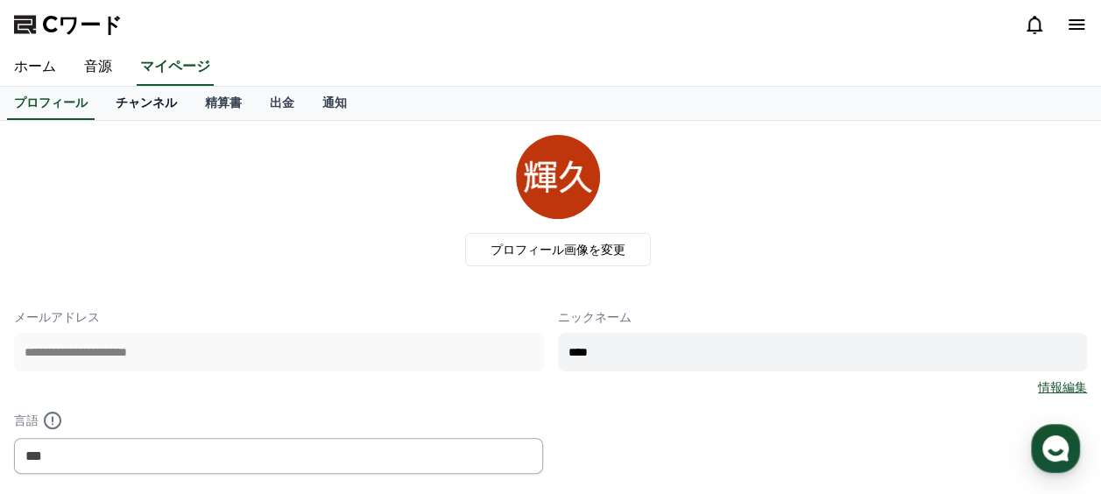
click at [122, 109] on font "チャンネル" at bounding box center [146, 102] width 61 height 14
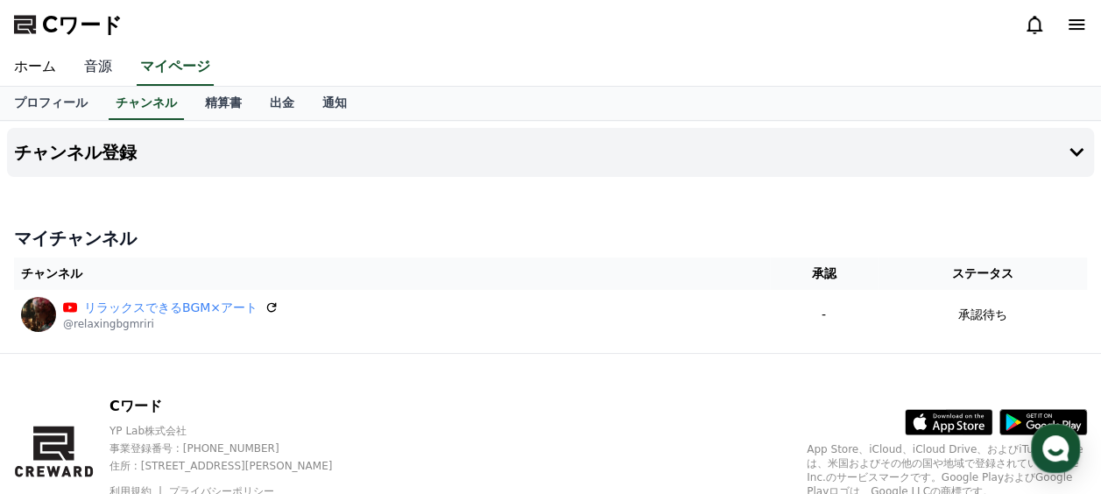
click at [96, 55] on link "音源" at bounding box center [98, 67] width 56 height 37
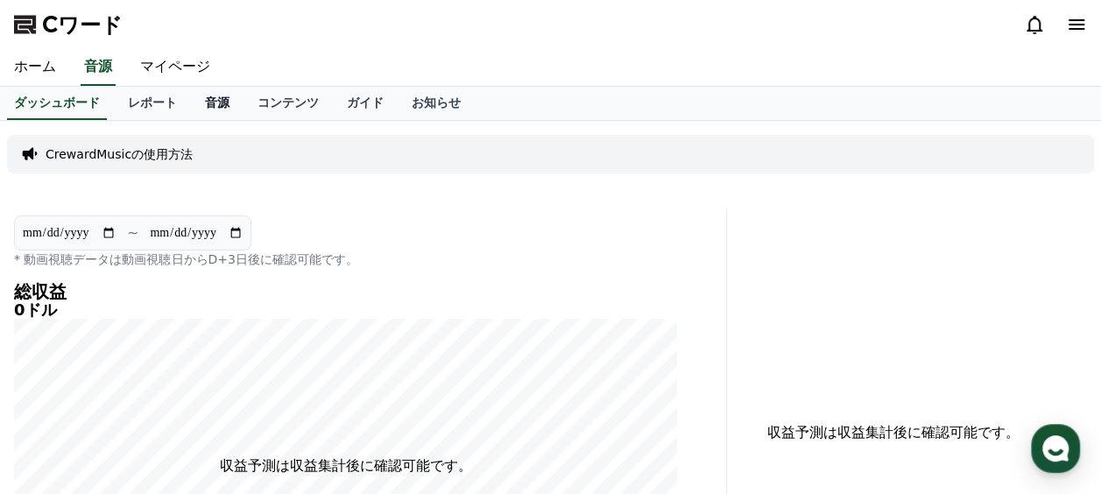
click at [205, 107] on font "音源" at bounding box center [217, 102] width 25 height 14
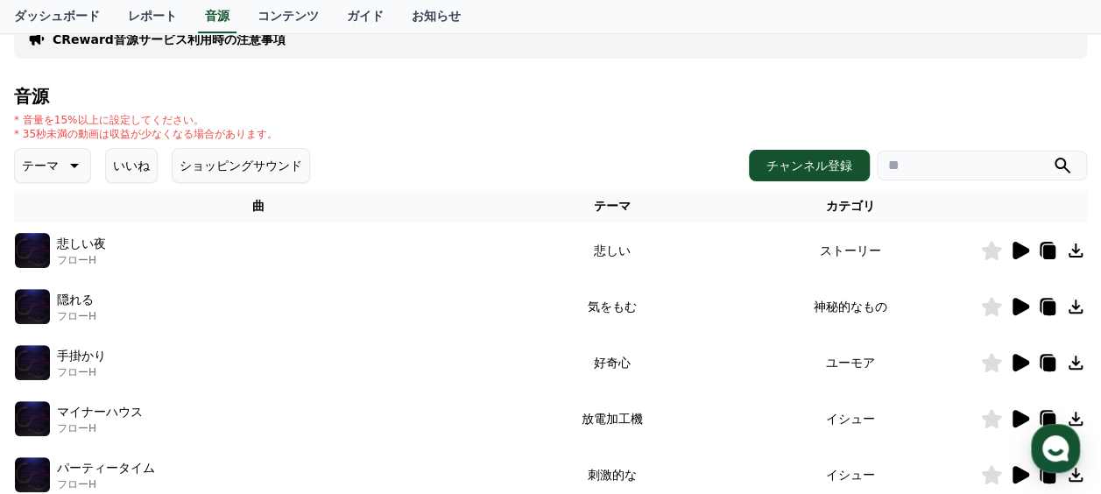
scroll to position [175, 0]
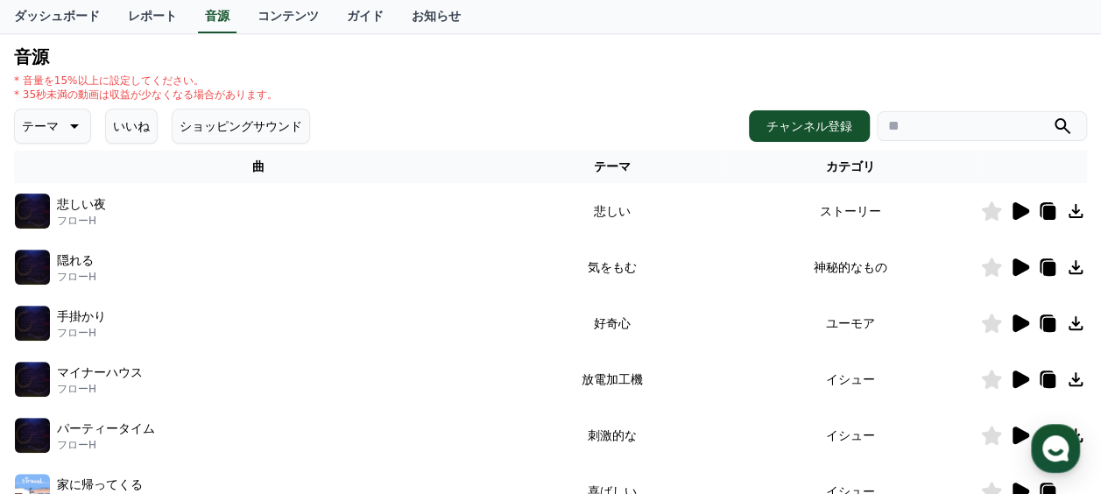
click at [469, 102] on div "音源 * 音量を15%以上に設定してください。 * 35秒未満の動画は収益が少なくなる場合があります。 テーマ いいね ショッピングサウンド チャンネル登録 …" at bounding box center [550, 412] width 1073 height 731
click at [324, 67] on div "音源 * 音量を15%以上に設定してください。 * 35秒未満の動画は収益が少なくなる場合があります。 テーマ いいね ショッピングサウンド チャンネル登録 …" at bounding box center [550, 412] width 1073 height 731
click at [23, 13] on font "ダッシュボード" at bounding box center [57, 16] width 86 height 14
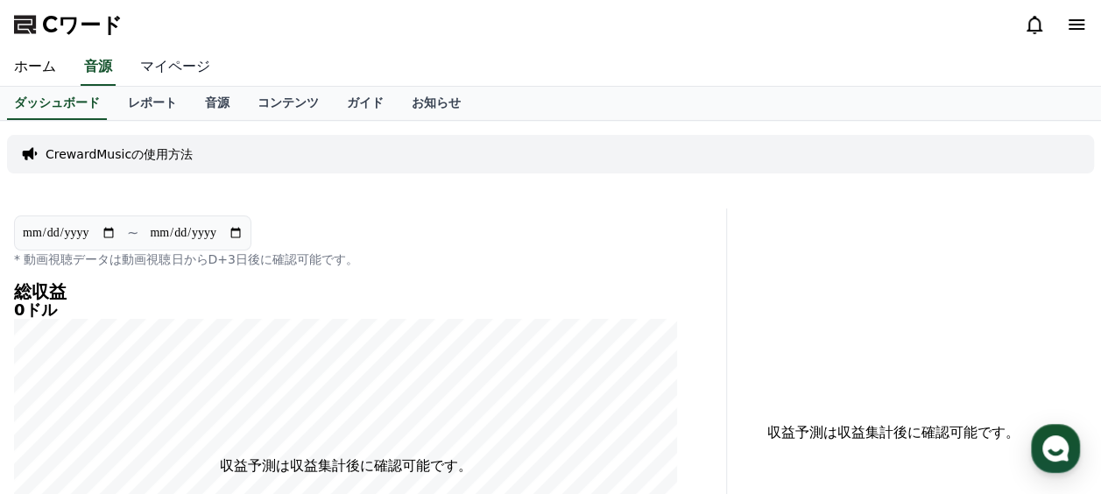
click at [145, 67] on link "マイページ" at bounding box center [175, 67] width 98 height 37
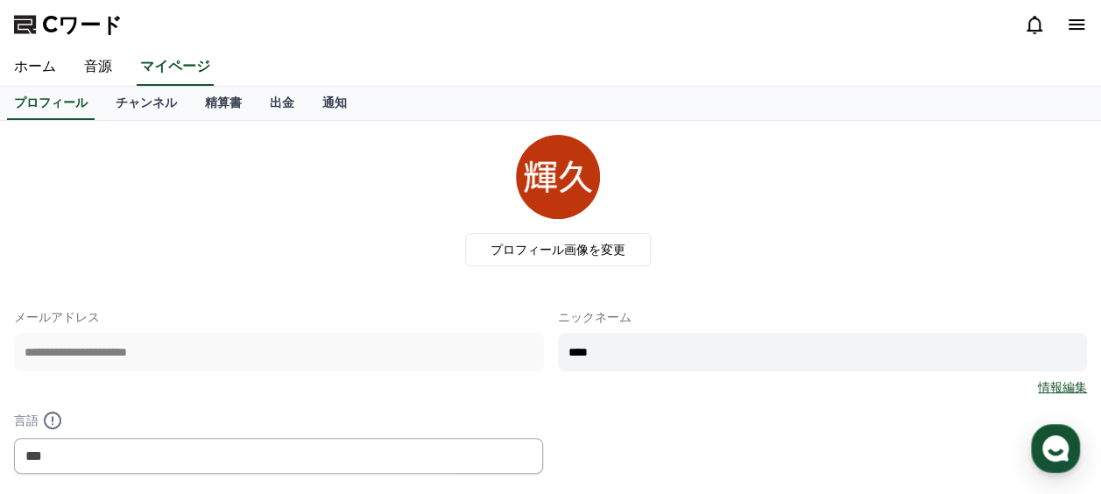
click at [1067, 23] on icon at bounding box center [1076, 24] width 21 height 21
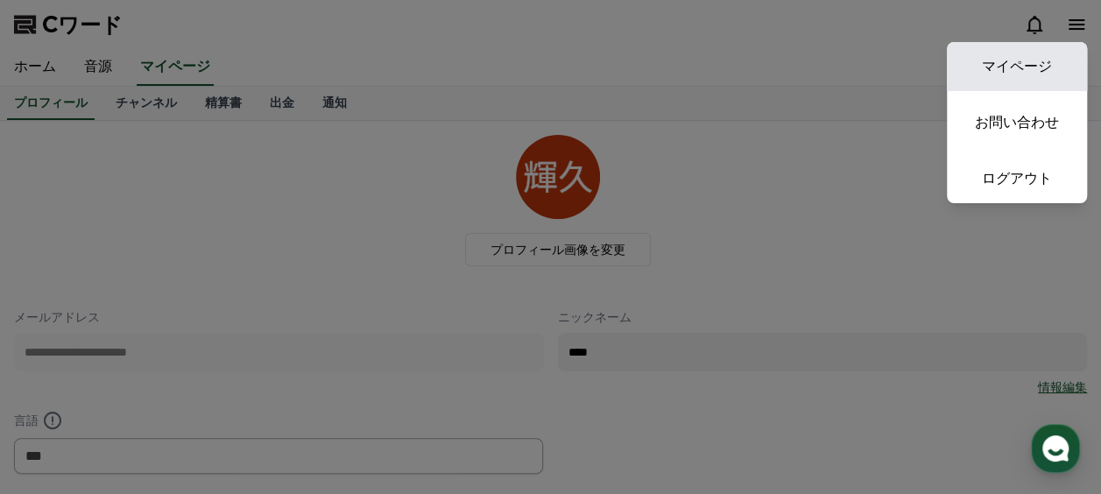
click at [1062, 68] on link "マイページ" at bounding box center [1017, 66] width 140 height 49
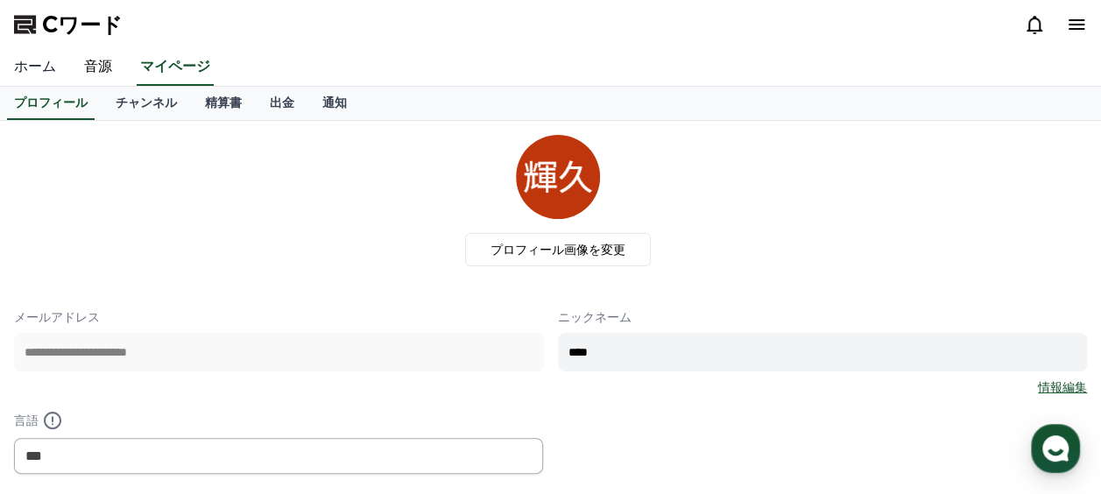
click at [47, 60] on link "ホーム" at bounding box center [35, 67] width 70 height 37
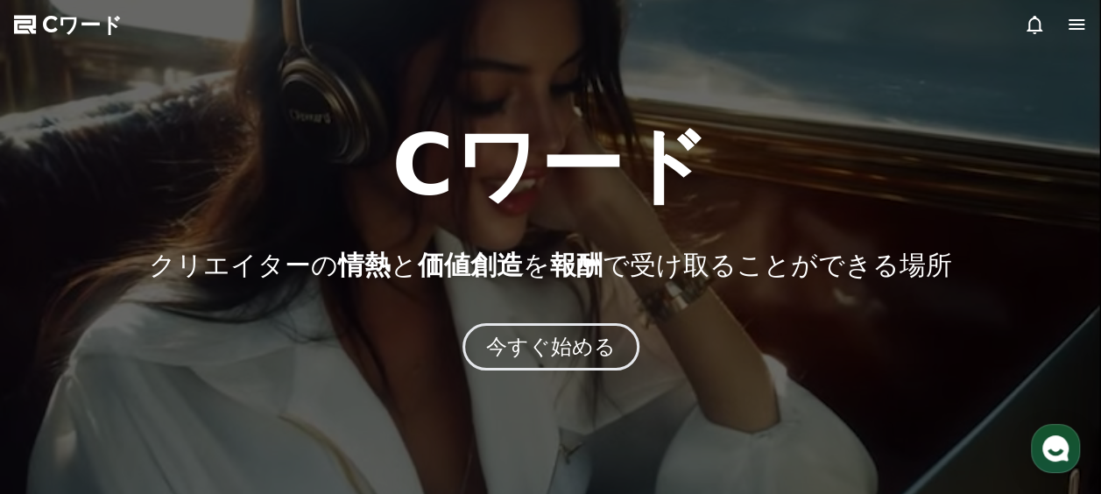
click at [1083, 12] on div at bounding box center [550, 247] width 1101 height 494
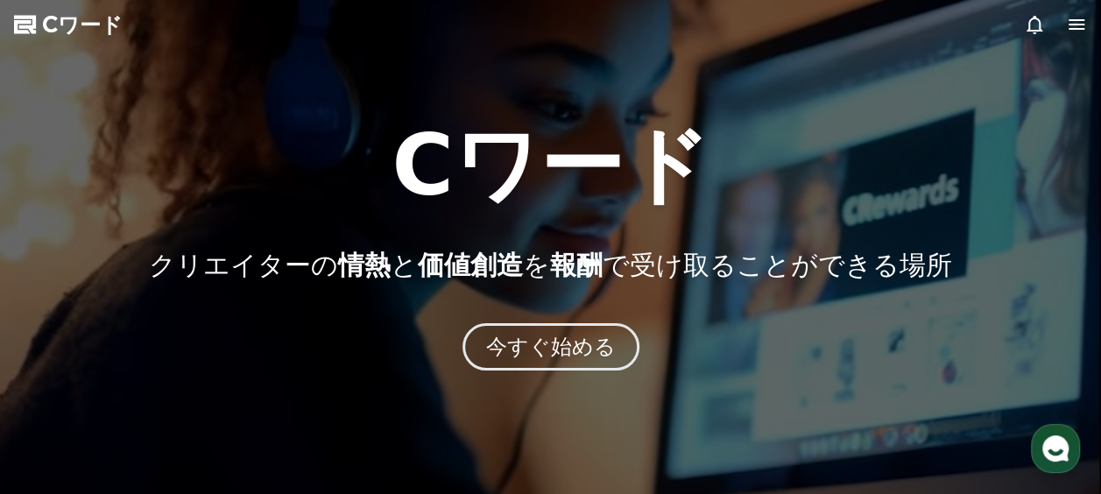
click at [1076, 23] on icon at bounding box center [1076, 24] width 21 height 21
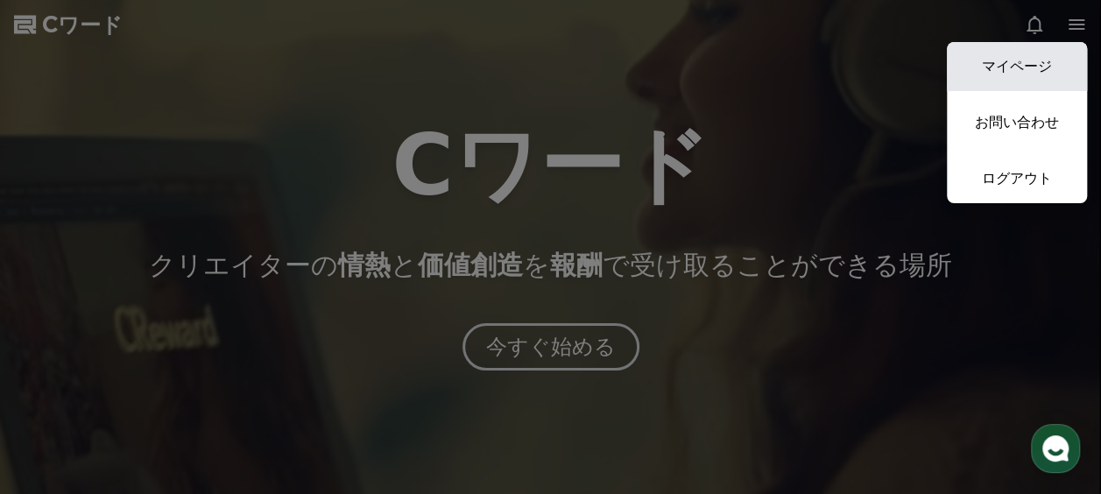
click at [1041, 70] on link "マイページ" at bounding box center [1017, 66] width 140 height 49
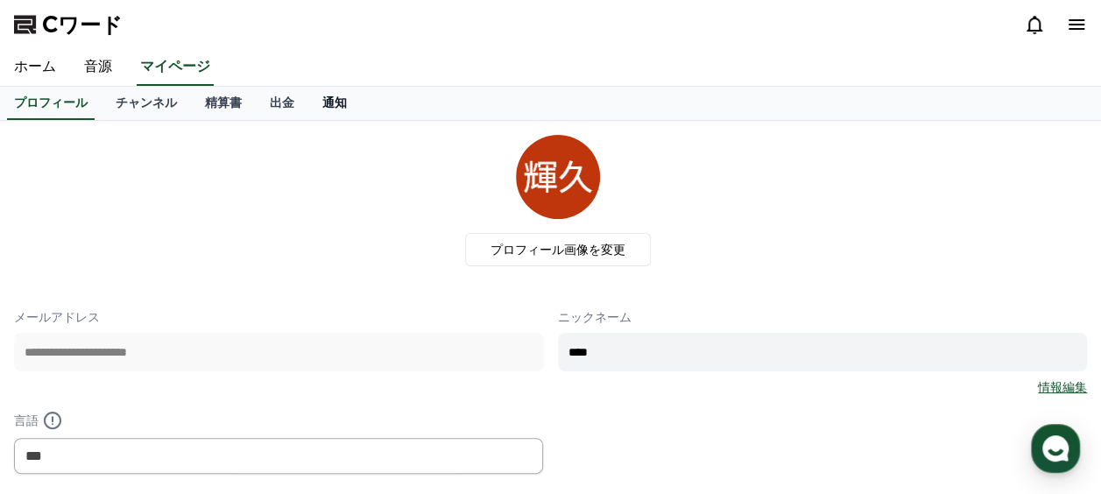
click at [322, 109] on font "通知" at bounding box center [334, 102] width 25 height 14
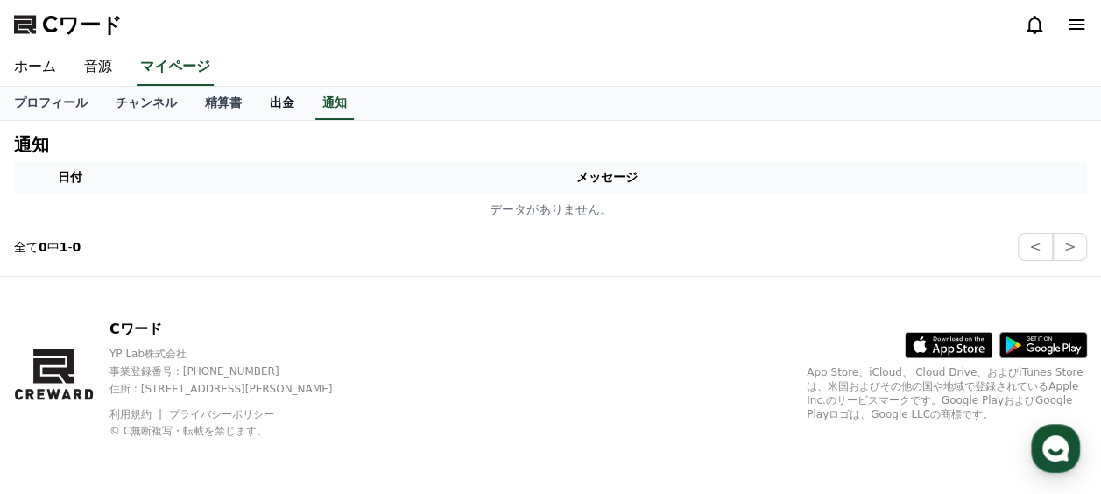
click at [270, 100] on font "出金" at bounding box center [282, 102] width 25 height 14
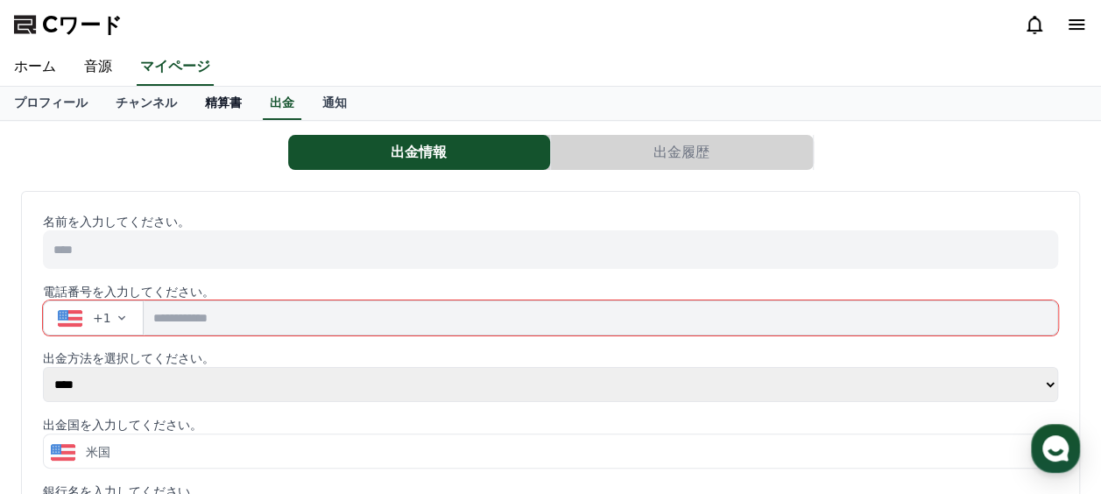
click at [205, 102] on font "精算書" at bounding box center [223, 102] width 37 height 14
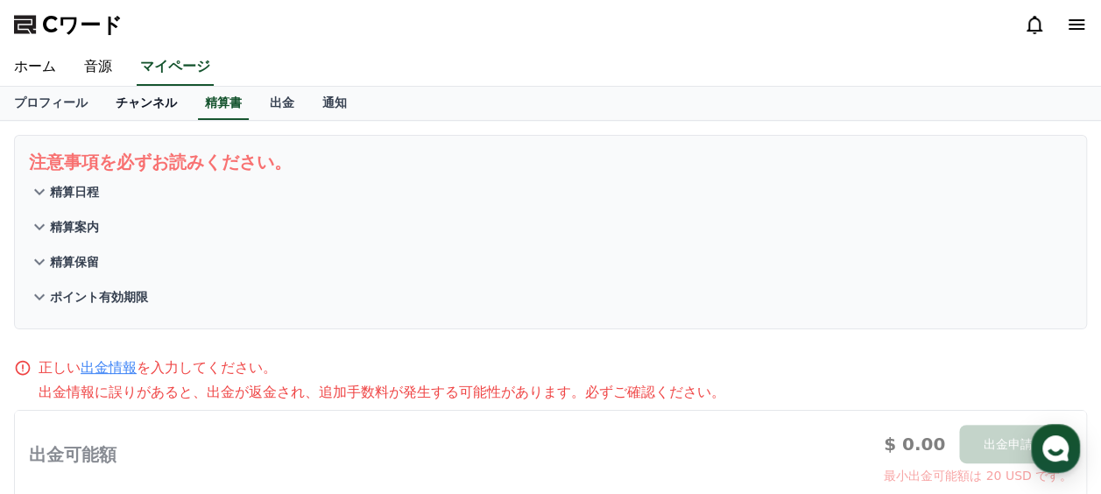
click at [127, 102] on font "チャンネル" at bounding box center [146, 102] width 61 height 14
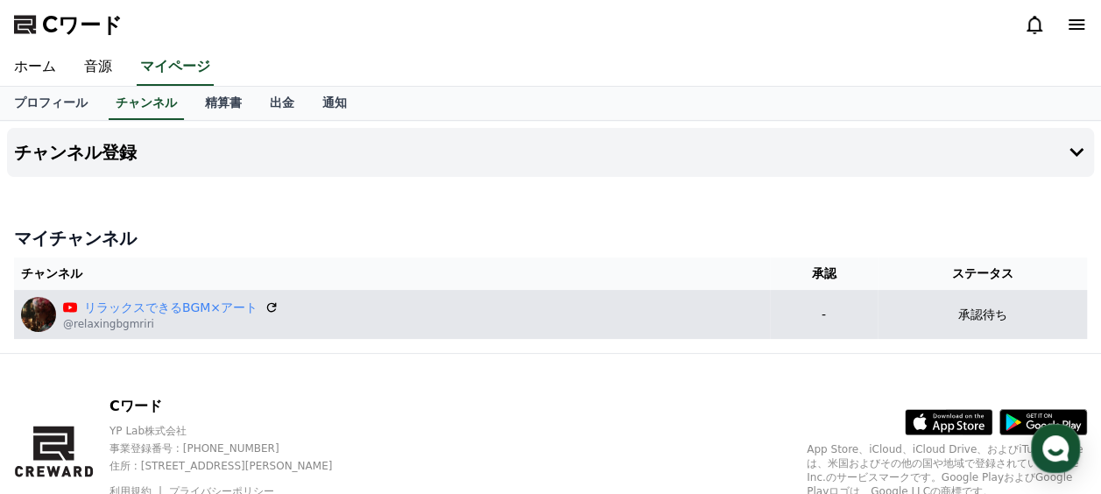
scroll to position [76, 0]
